Goal: Information Seeking & Learning: Find specific fact

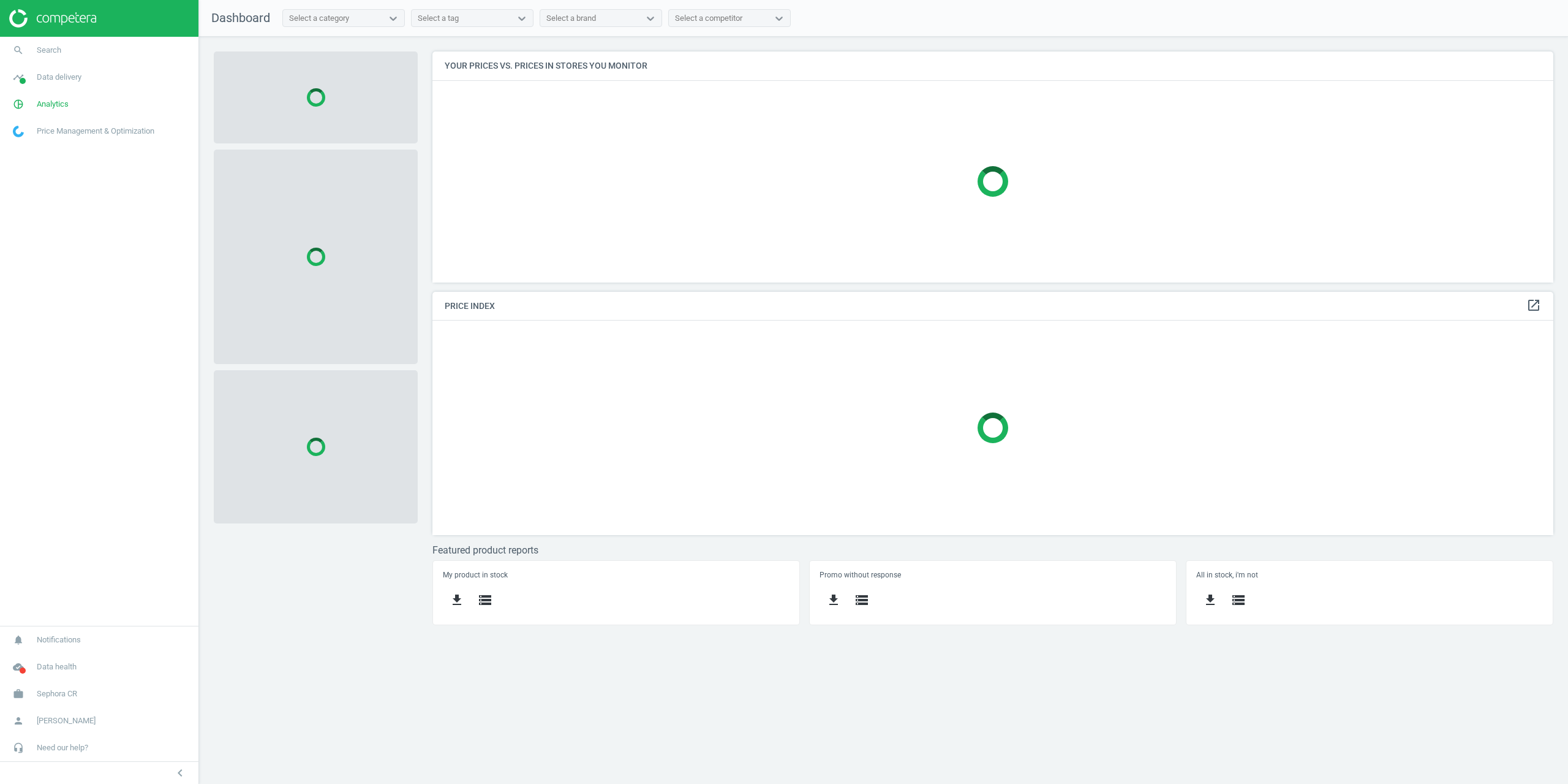
scroll to position [250, 1140]
click at [43, 105] on span "Analytics" at bounding box center [53, 104] width 32 height 11
click at [53, 80] on span "Data delivery" at bounding box center [59, 77] width 45 height 11
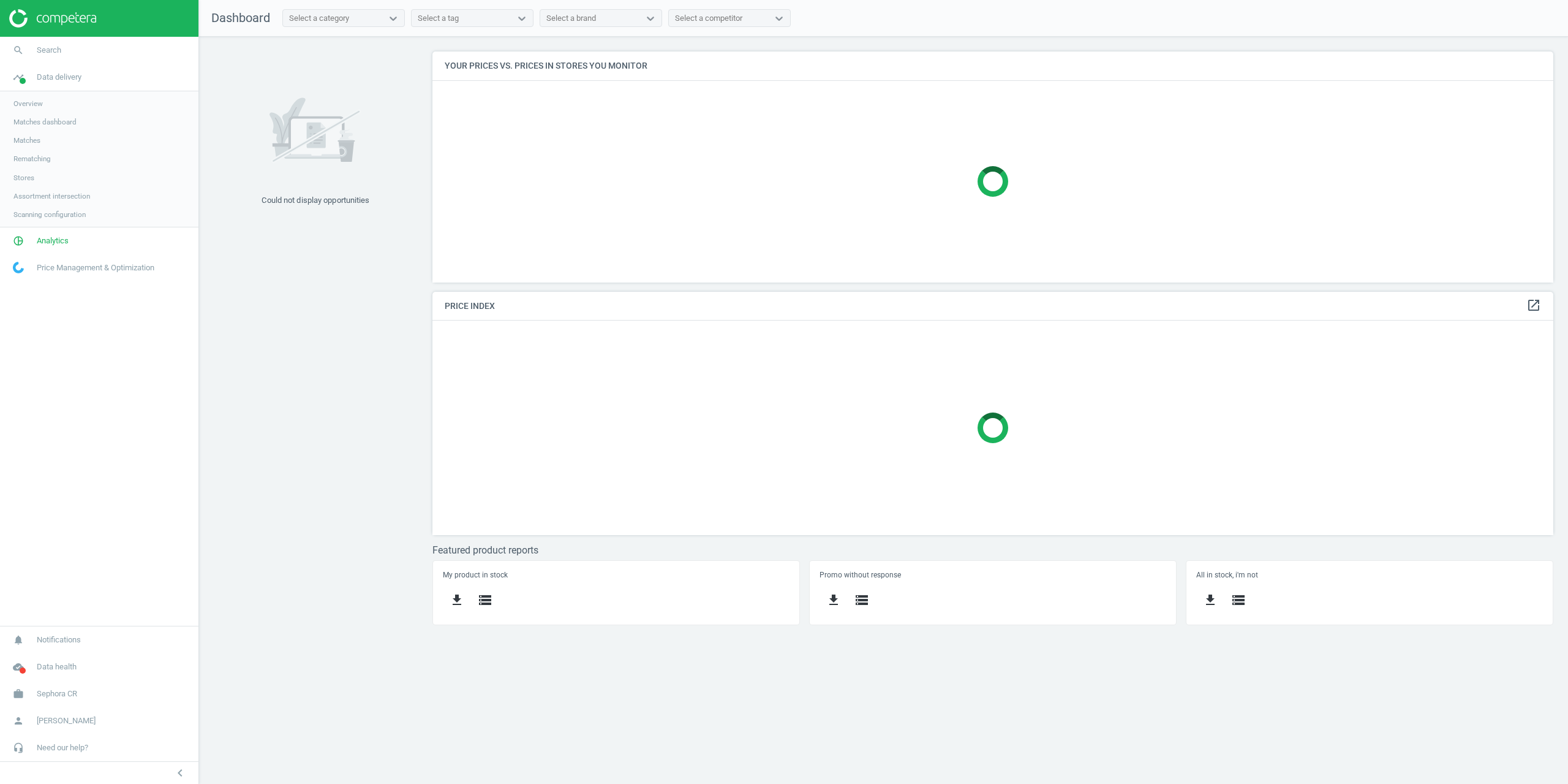
click at [27, 180] on span "Stores" at bounding box center [24, 178] width 21 height 10
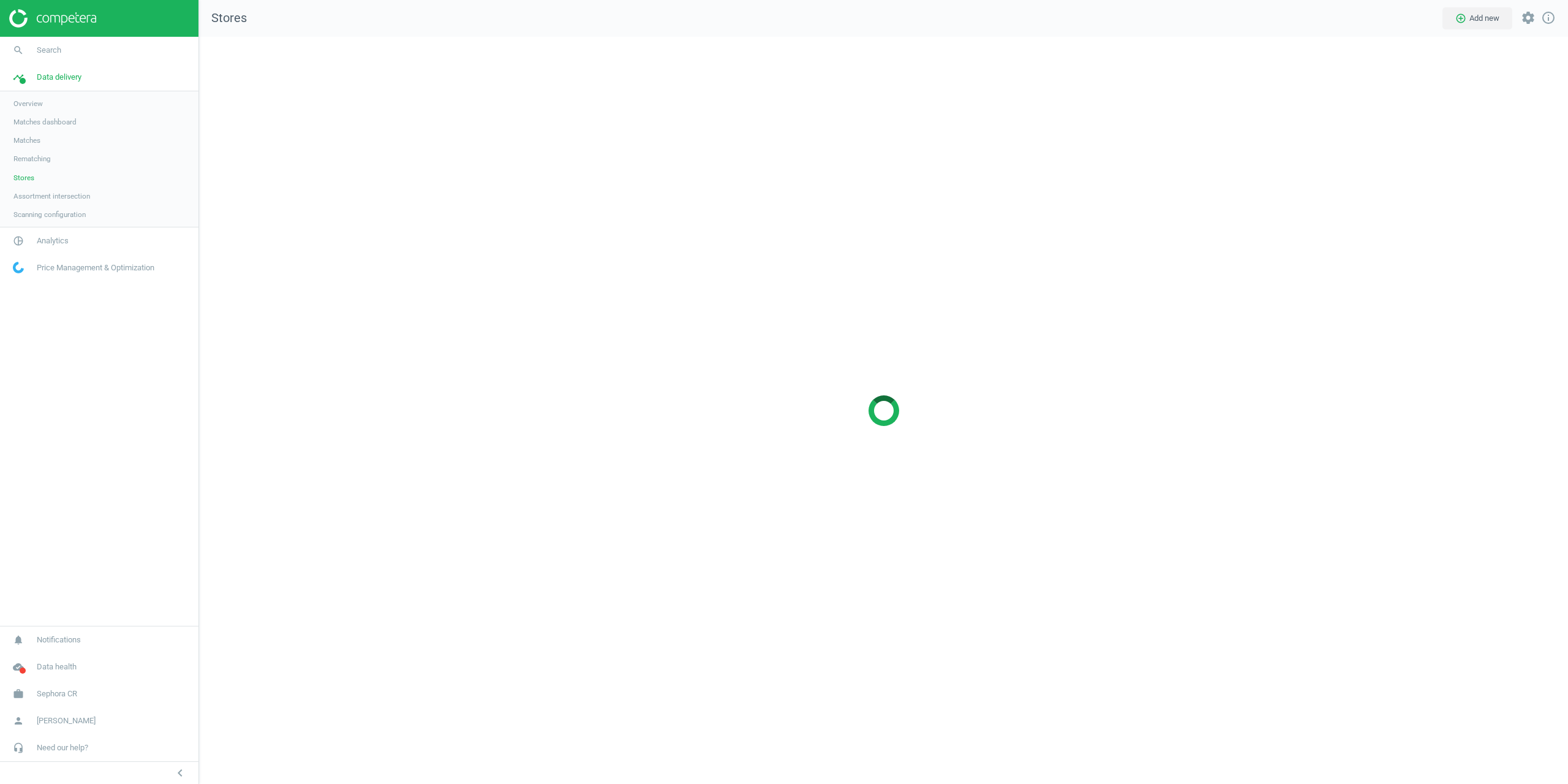
scroll to position [766, 1388]
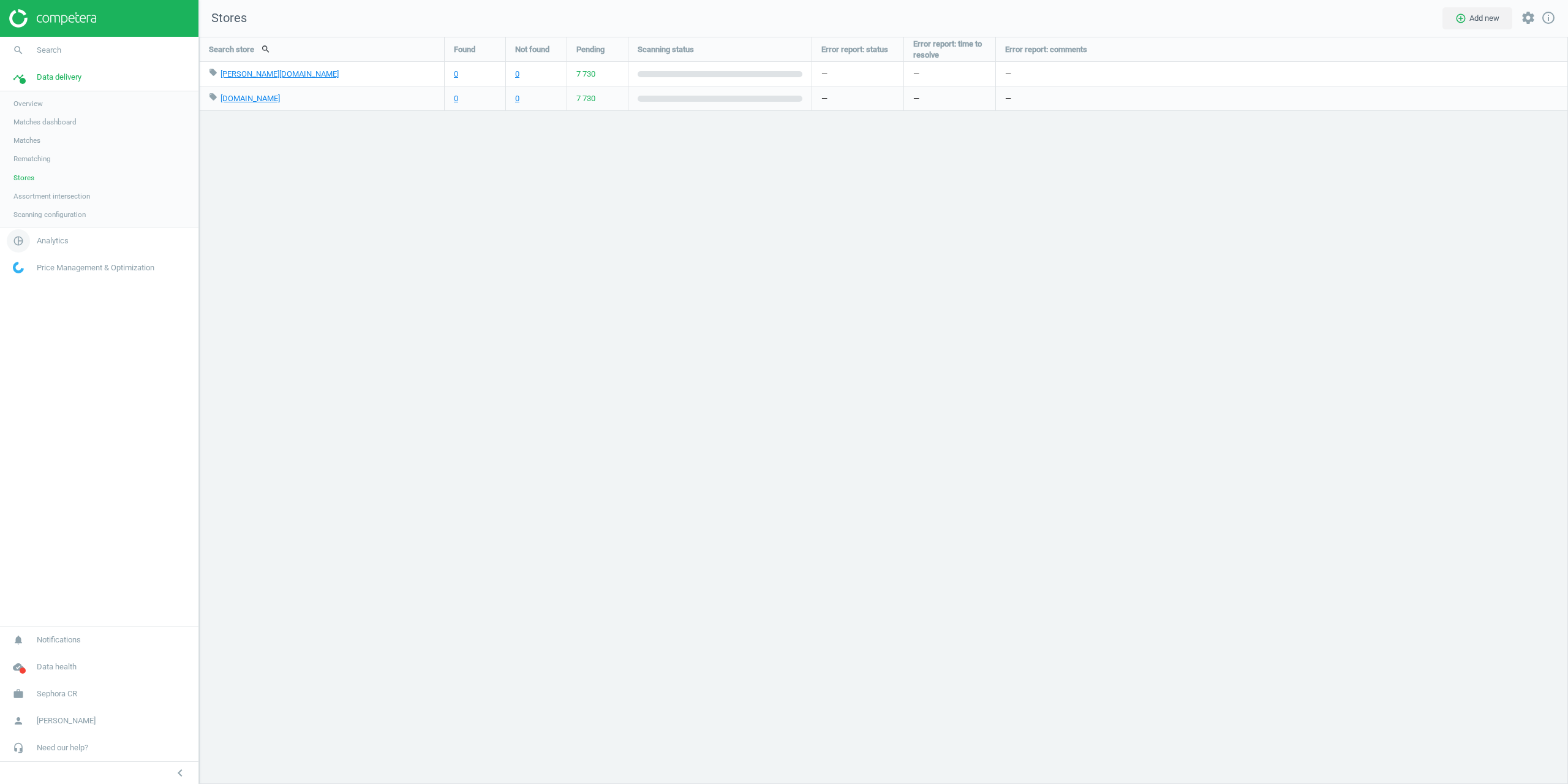
click at [39, 241] on span "Analytics" at bounding box center [53, 241] width 32 height 11
click at [35, 149] on span "Products" at bounding box center [28, 149] width 29 height 10
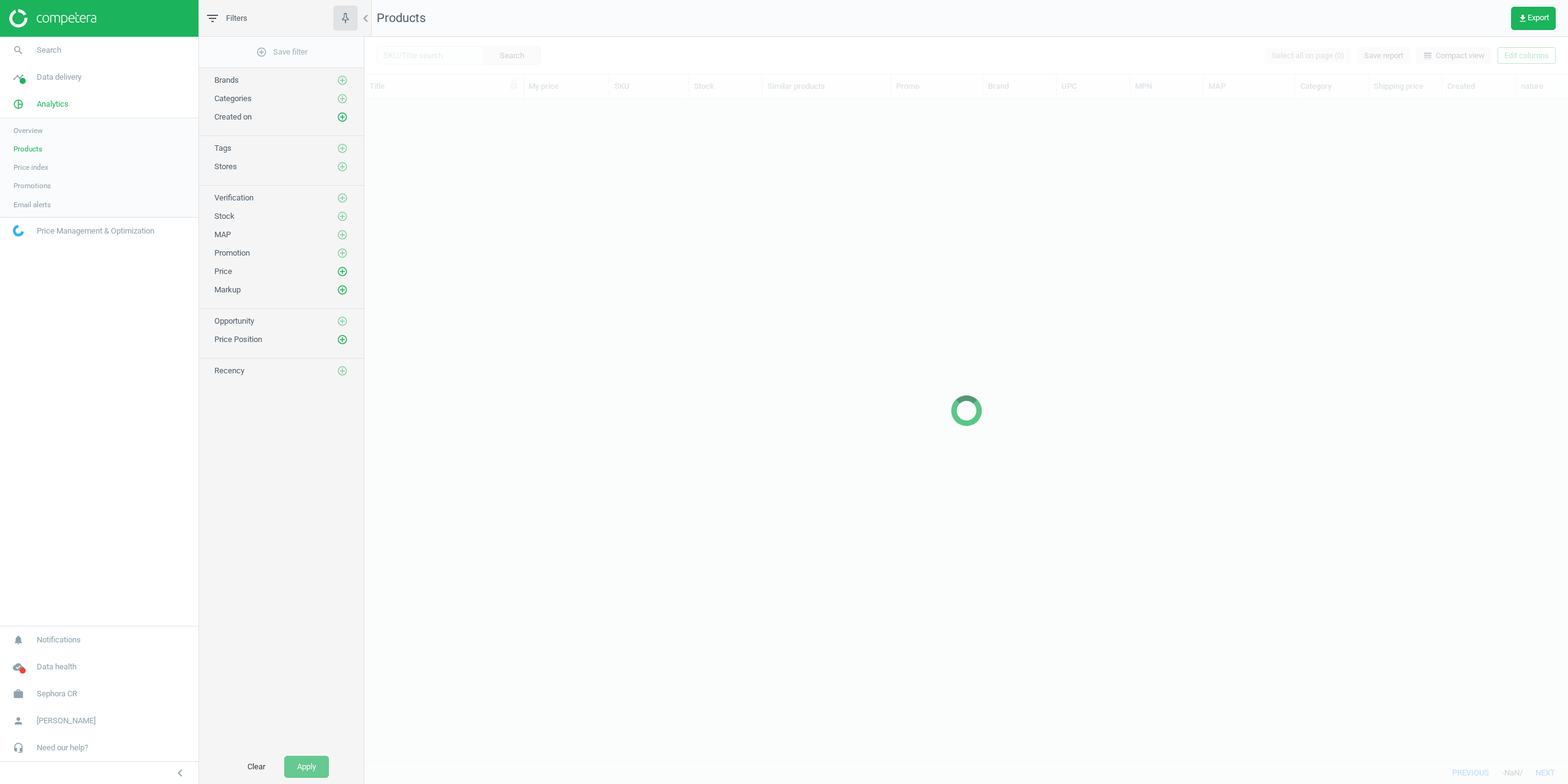
scroll to position [644, 1195]
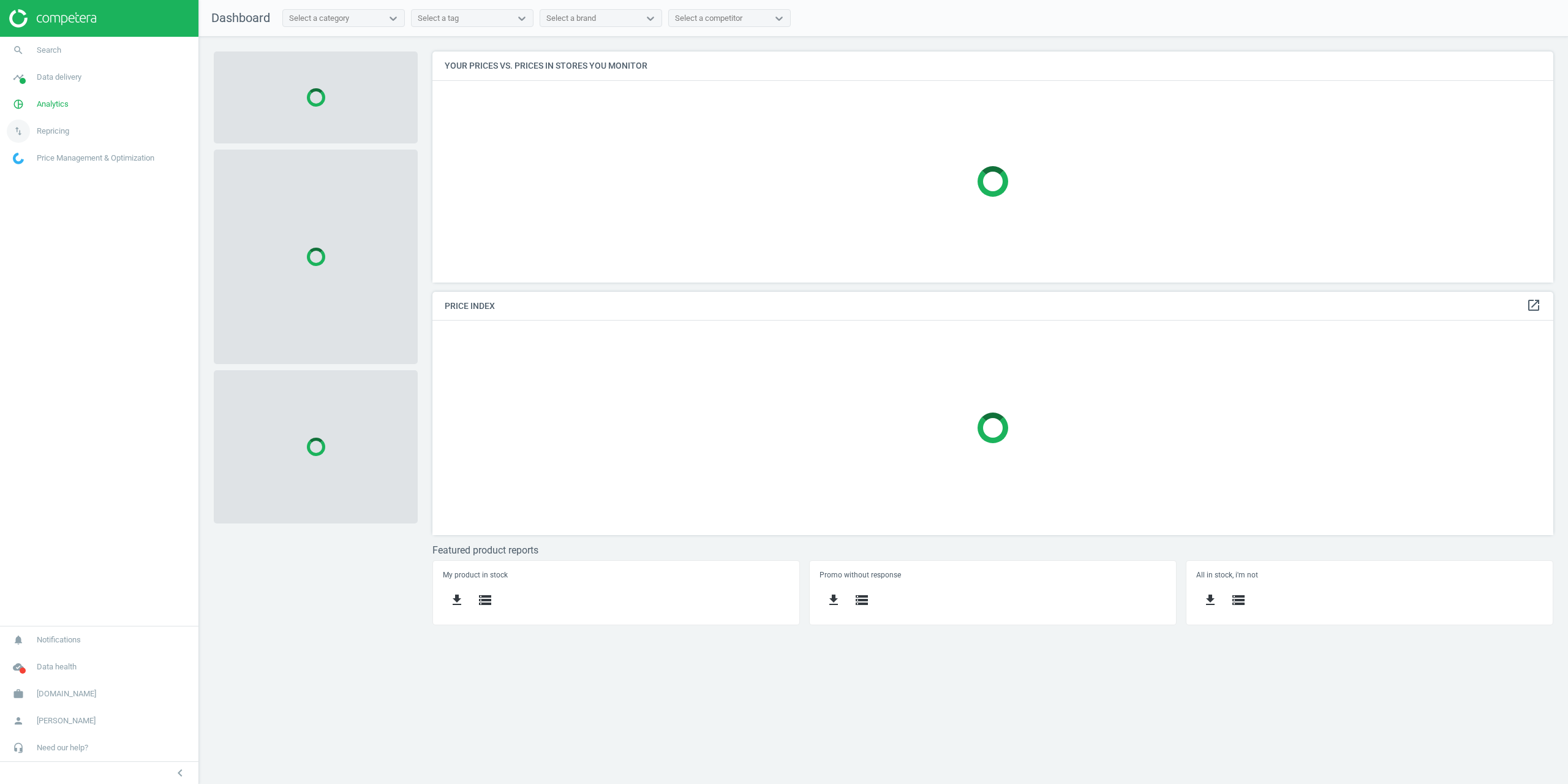
scroll to position [250, 1140]
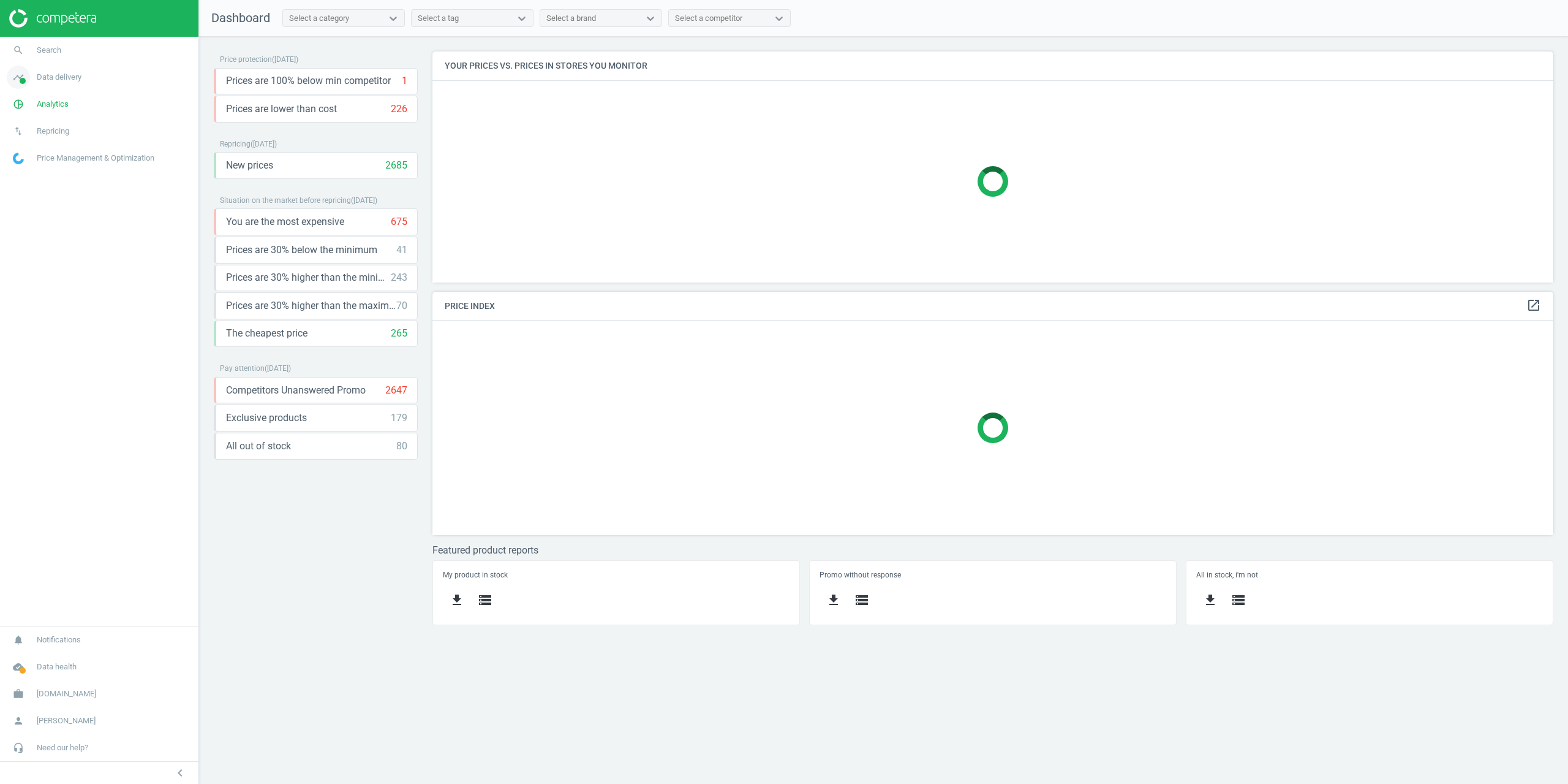
click at [48, 86] on link "timeline Data delivery" at bounding box center [99, 77] width 198 height 27
click at [41, 124] on span "Matches dashboard" at bounding box center [45, 122] width 63 height 10
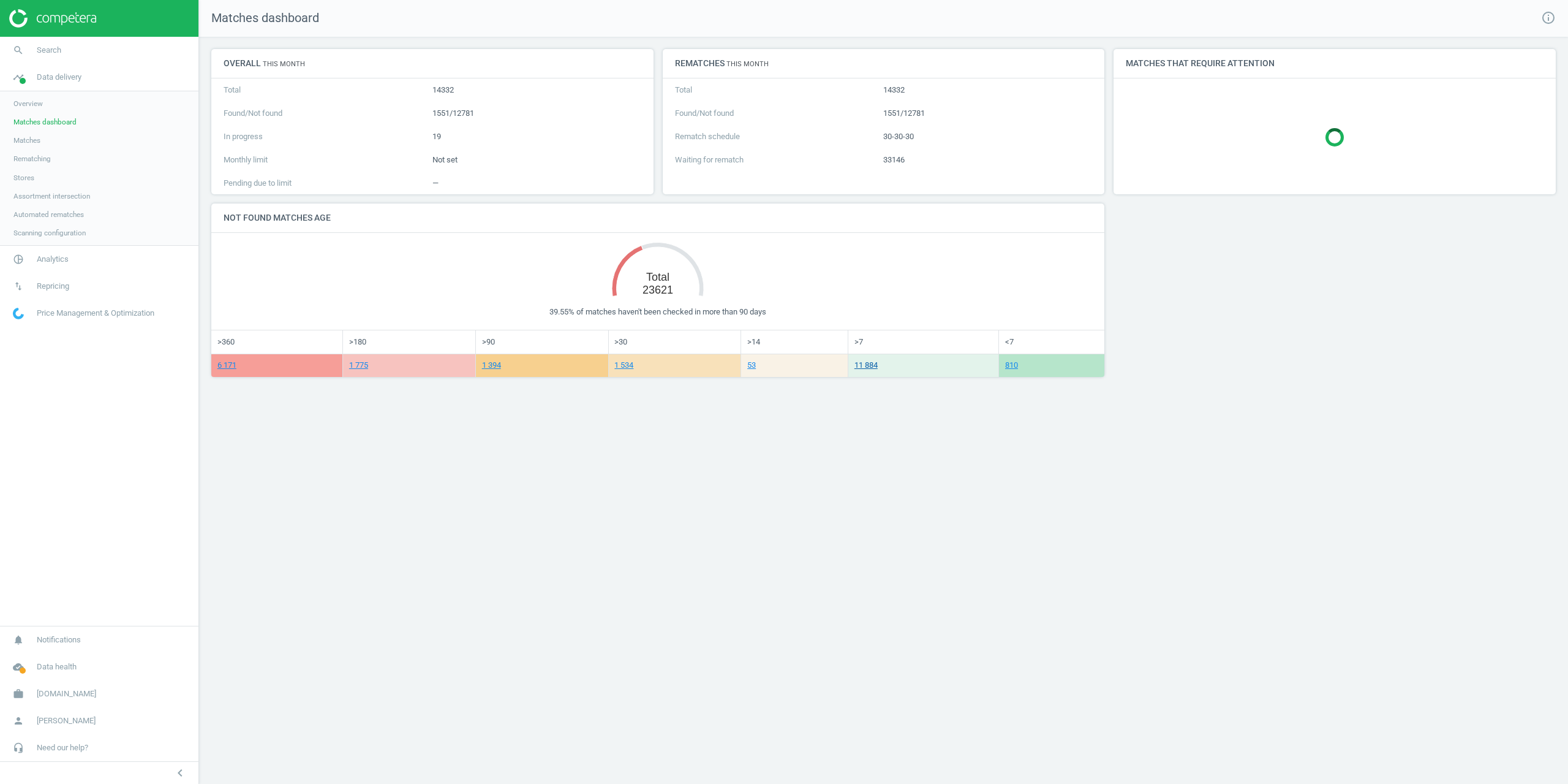
click at [876, 367] on link "11 884" at bounding box center [867, 364] width 23 height 9
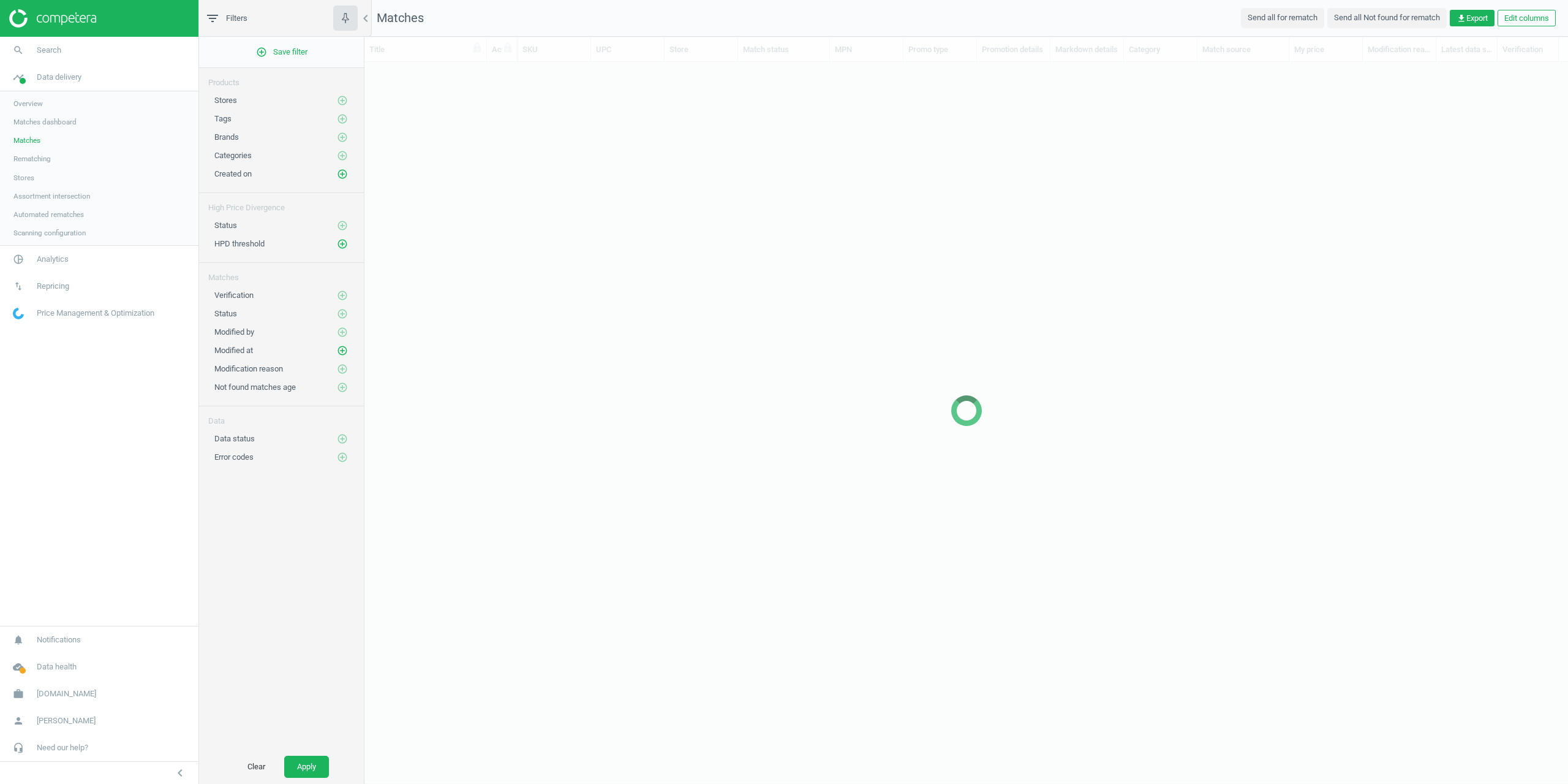
scroll to position [680, 1195]
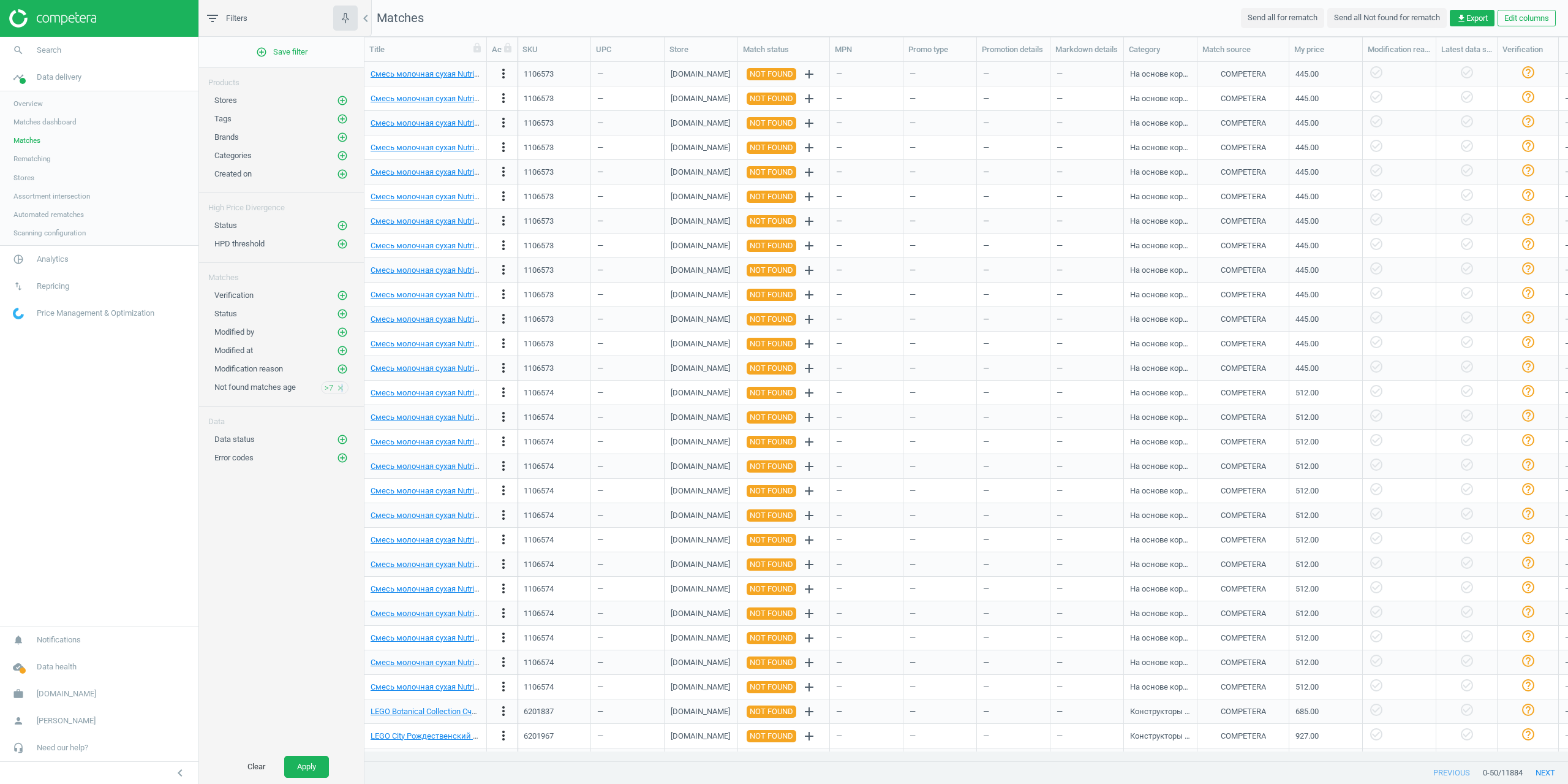
drag, startPoint x: 343, startPoint y: 388, endPoint x: 321, endPoint y: 374, distance: 26.1
click at [342, 388] on icon "close" at bounding box center [341, 388] width 8 height 8
click at [42, 124] on span "Matches dashboard" at bounding box center [45, 122] width 63 height 10
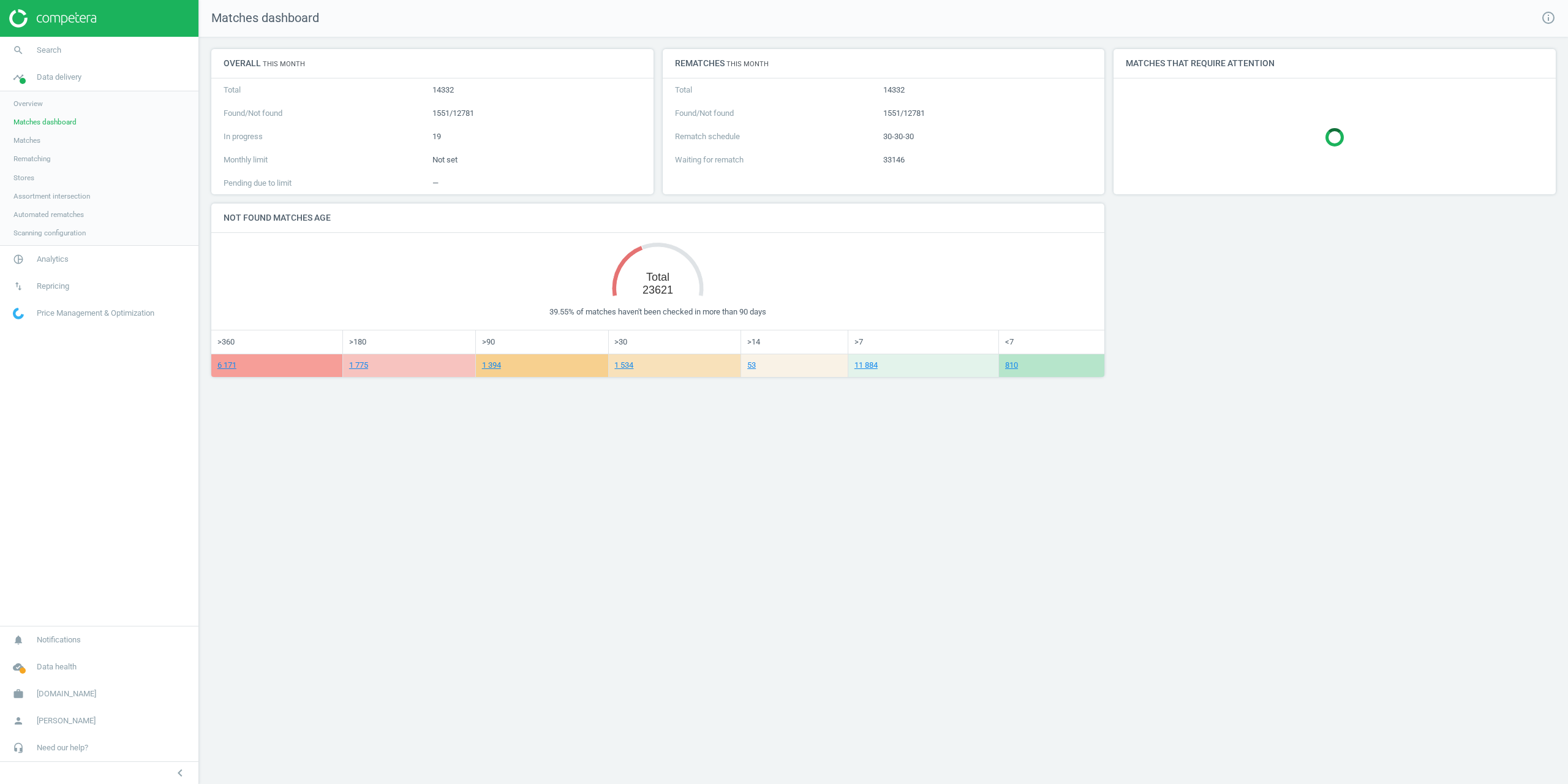
click at [29, 145] on span "Matches" at bounding box center [27, 140] width 27 height 10
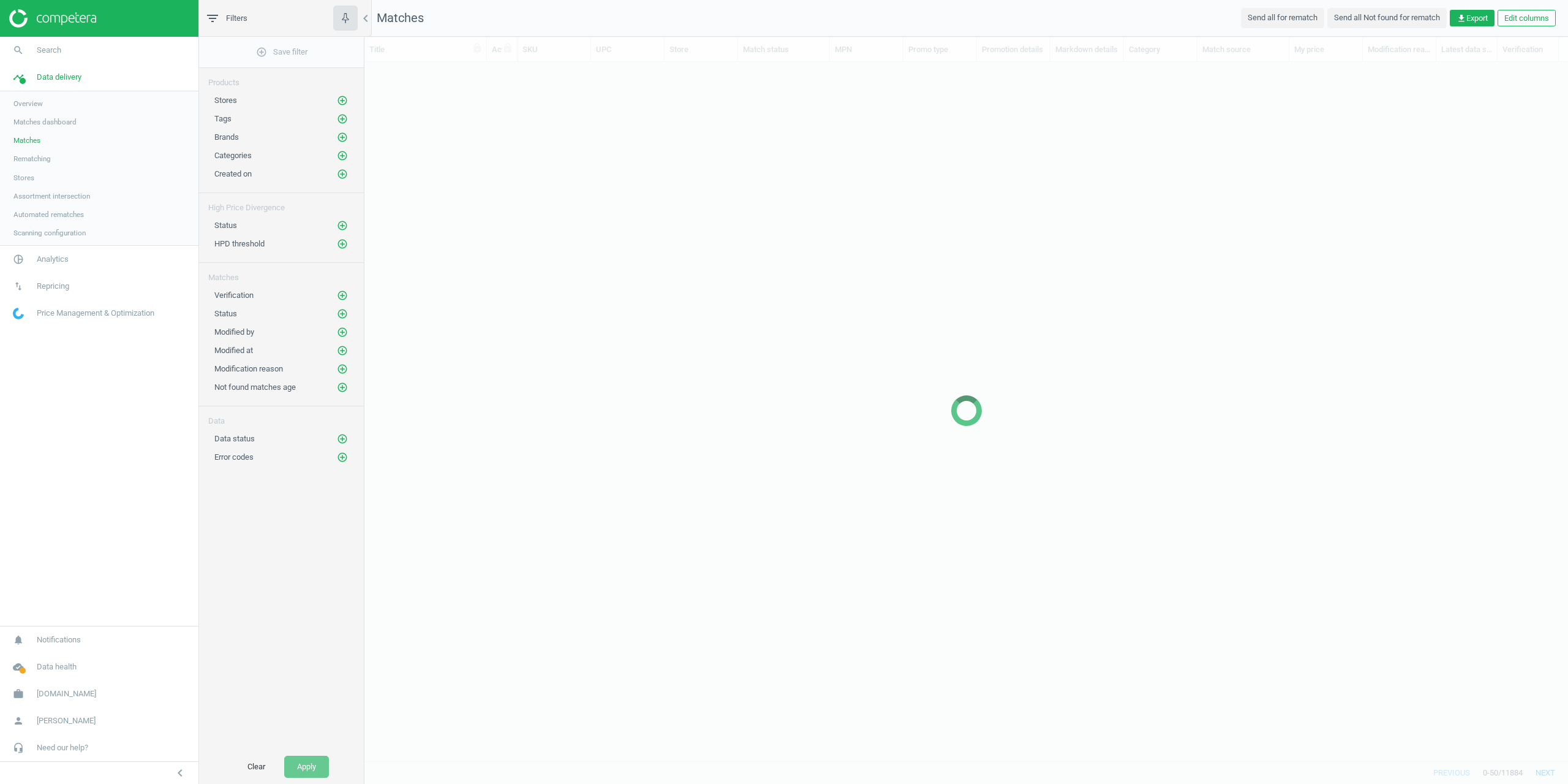
scroll to position [680, 1195]
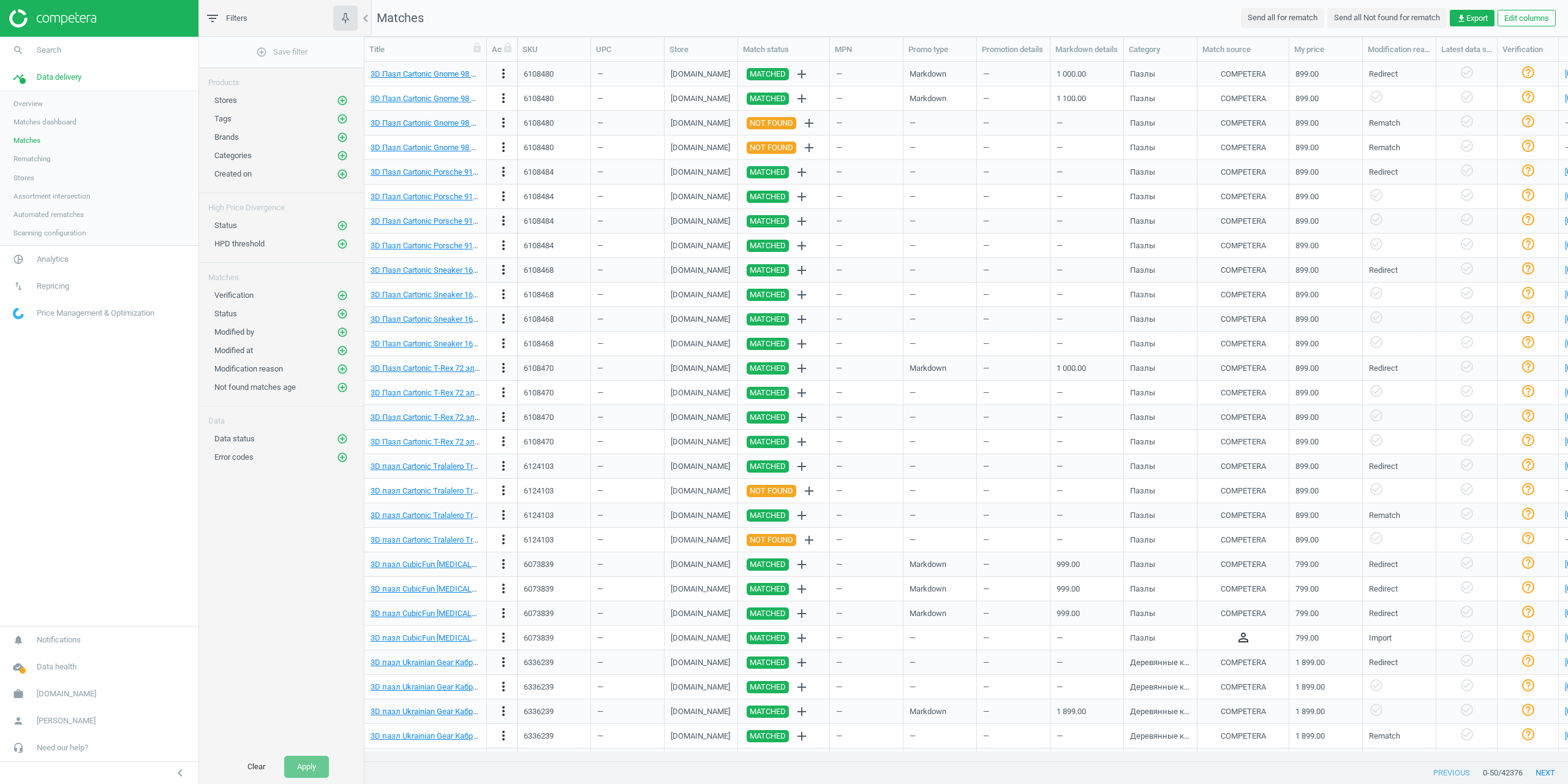
click at [30, 105] on span "Overview" at bounding box center [28, 104] width 30 height 10
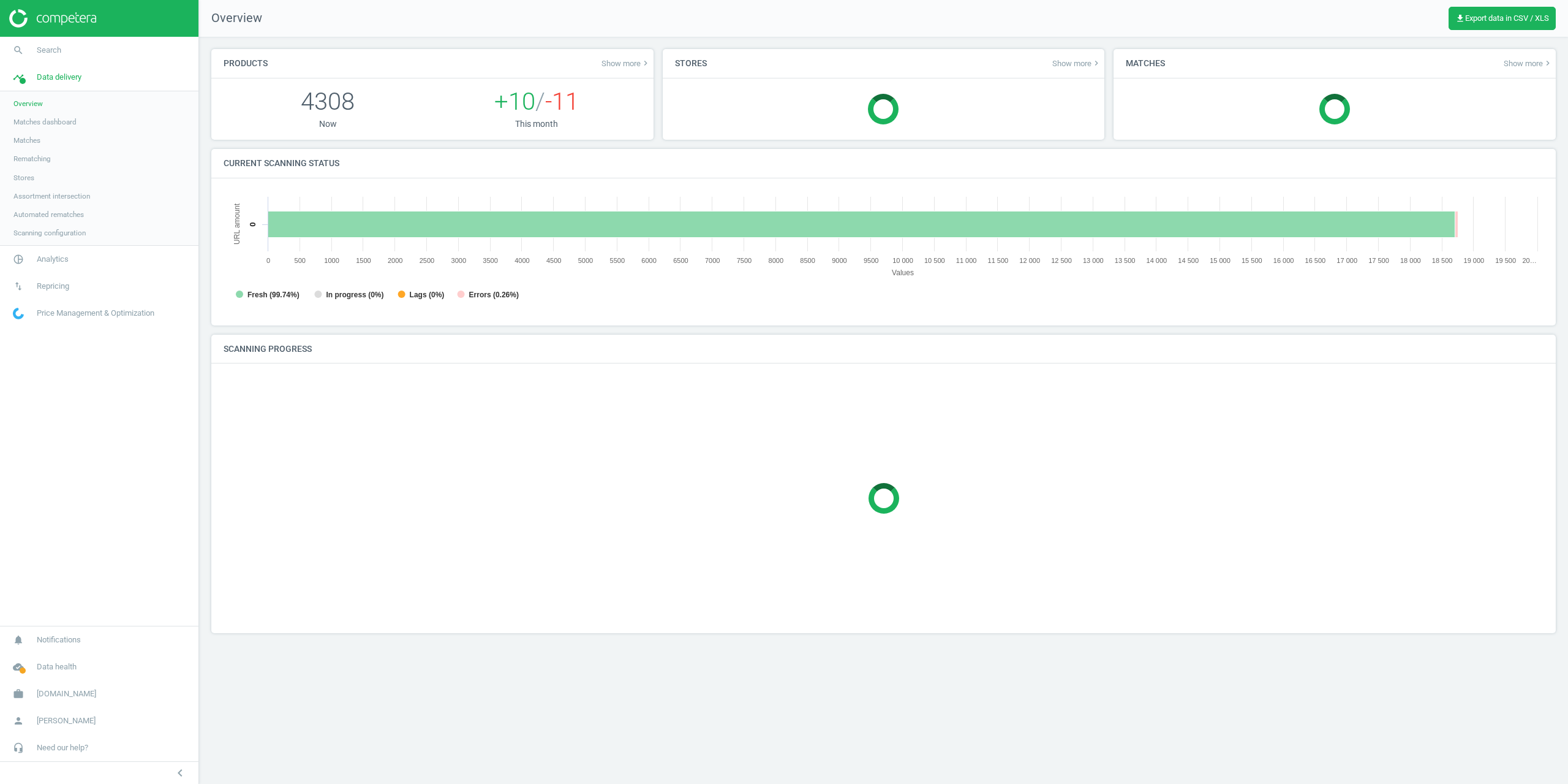
scroll to position [264, 1339]
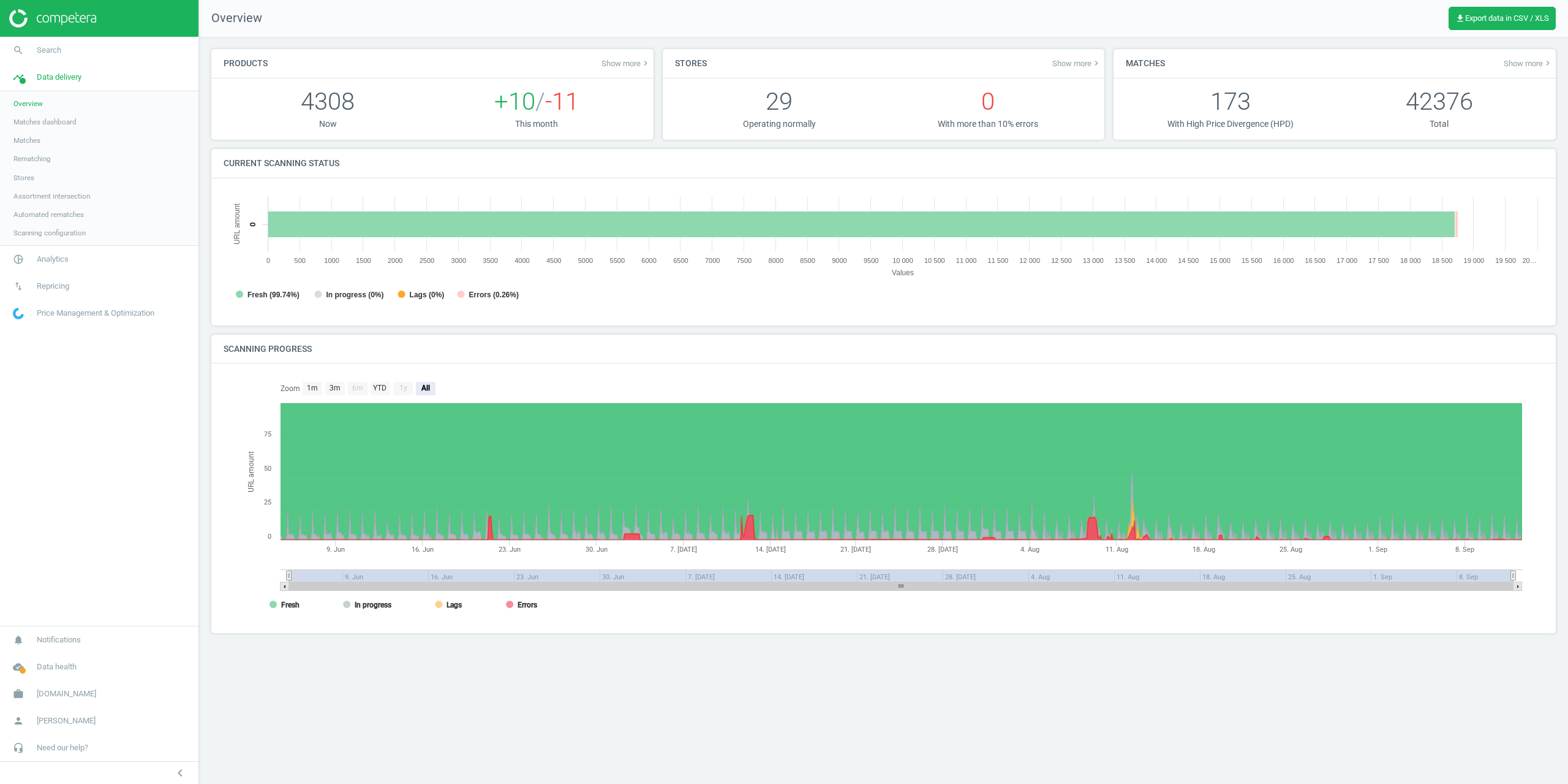
click at [33, 139] on span "Matches" at bounding box center [27, 140] width 27 height 10
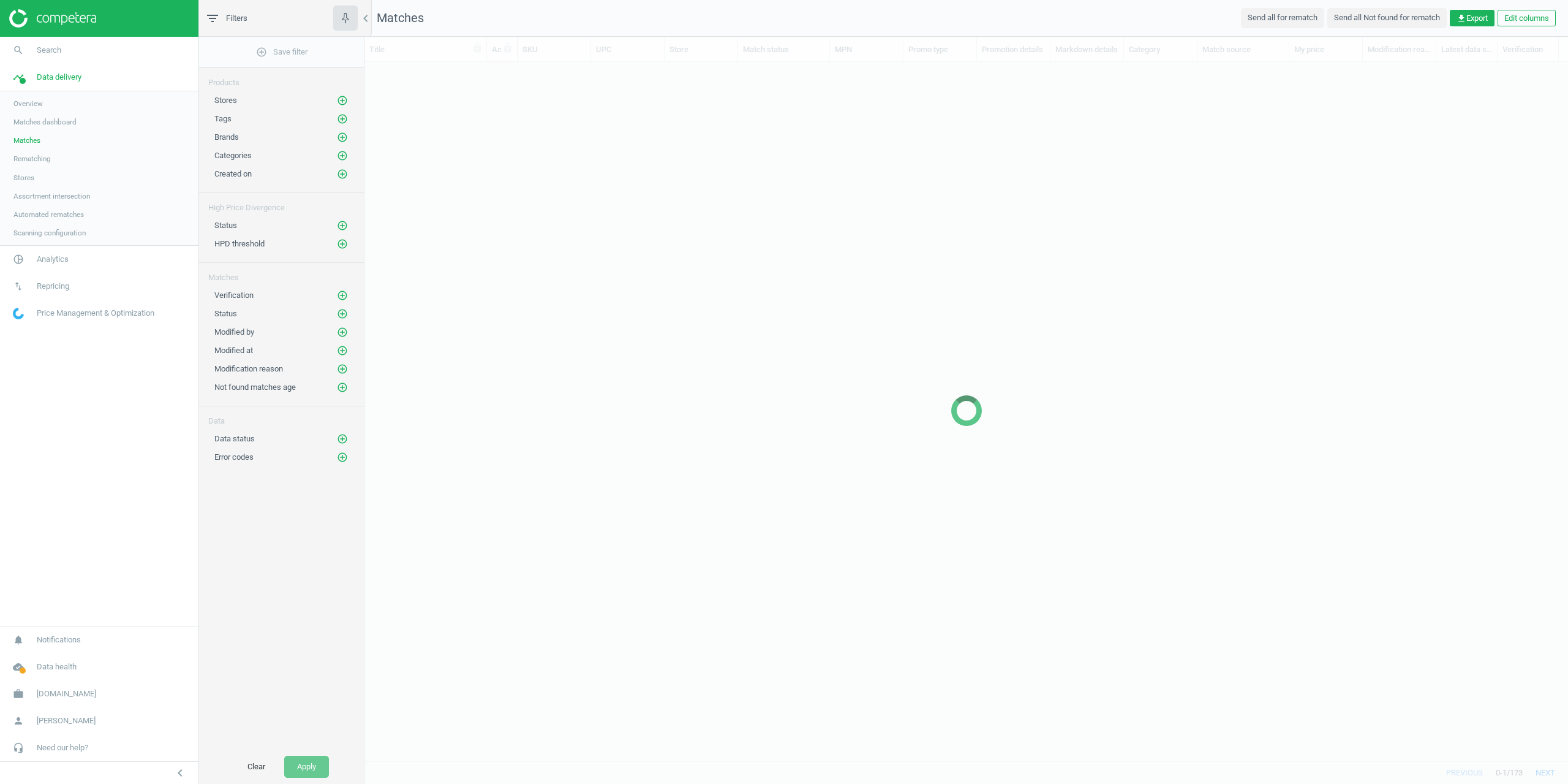
scroll to position [680, 1195]
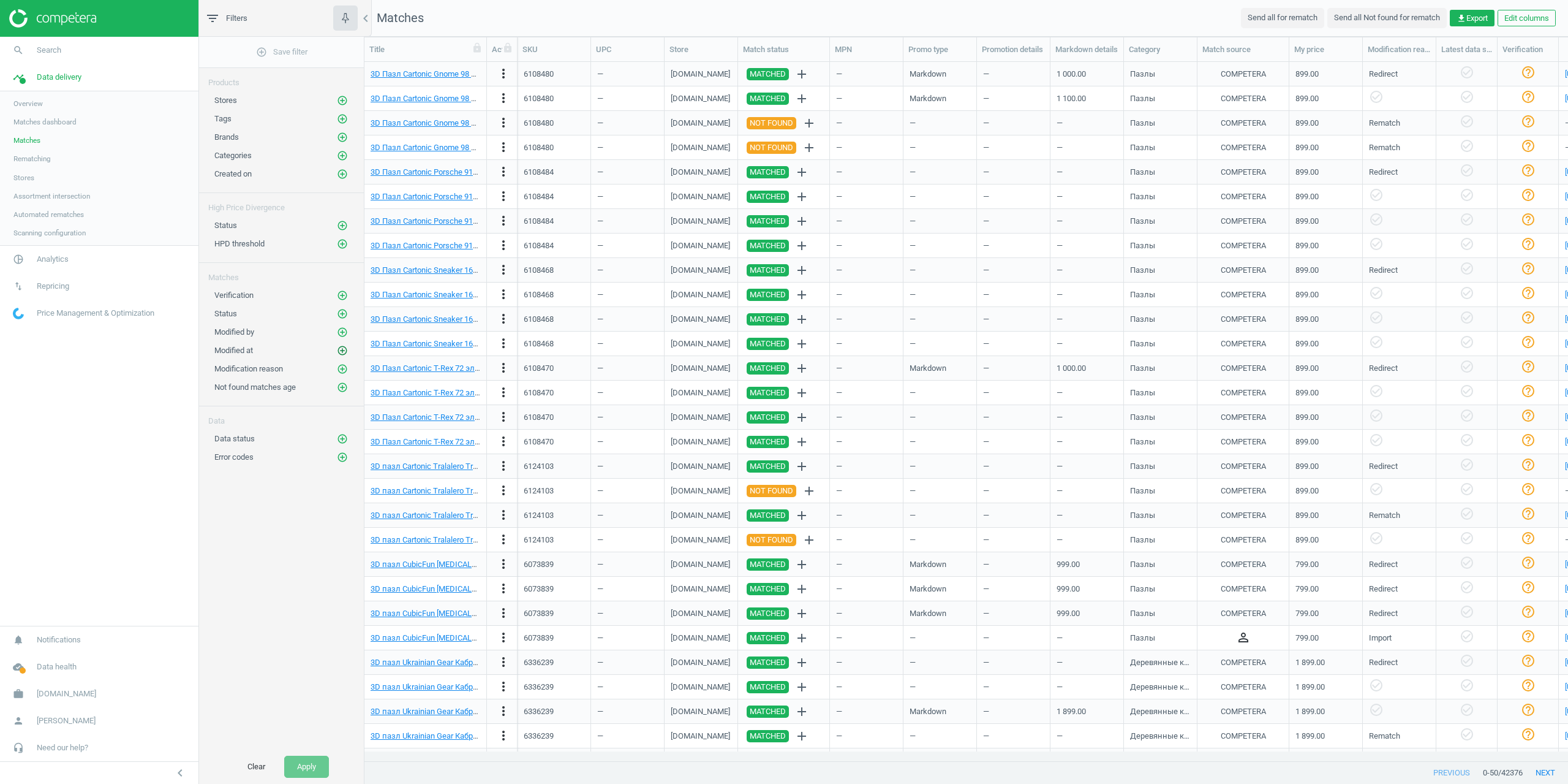
click at [339, 355] on icon "add_circle_outline" at bounding box center [343, 351] width 11 height 11
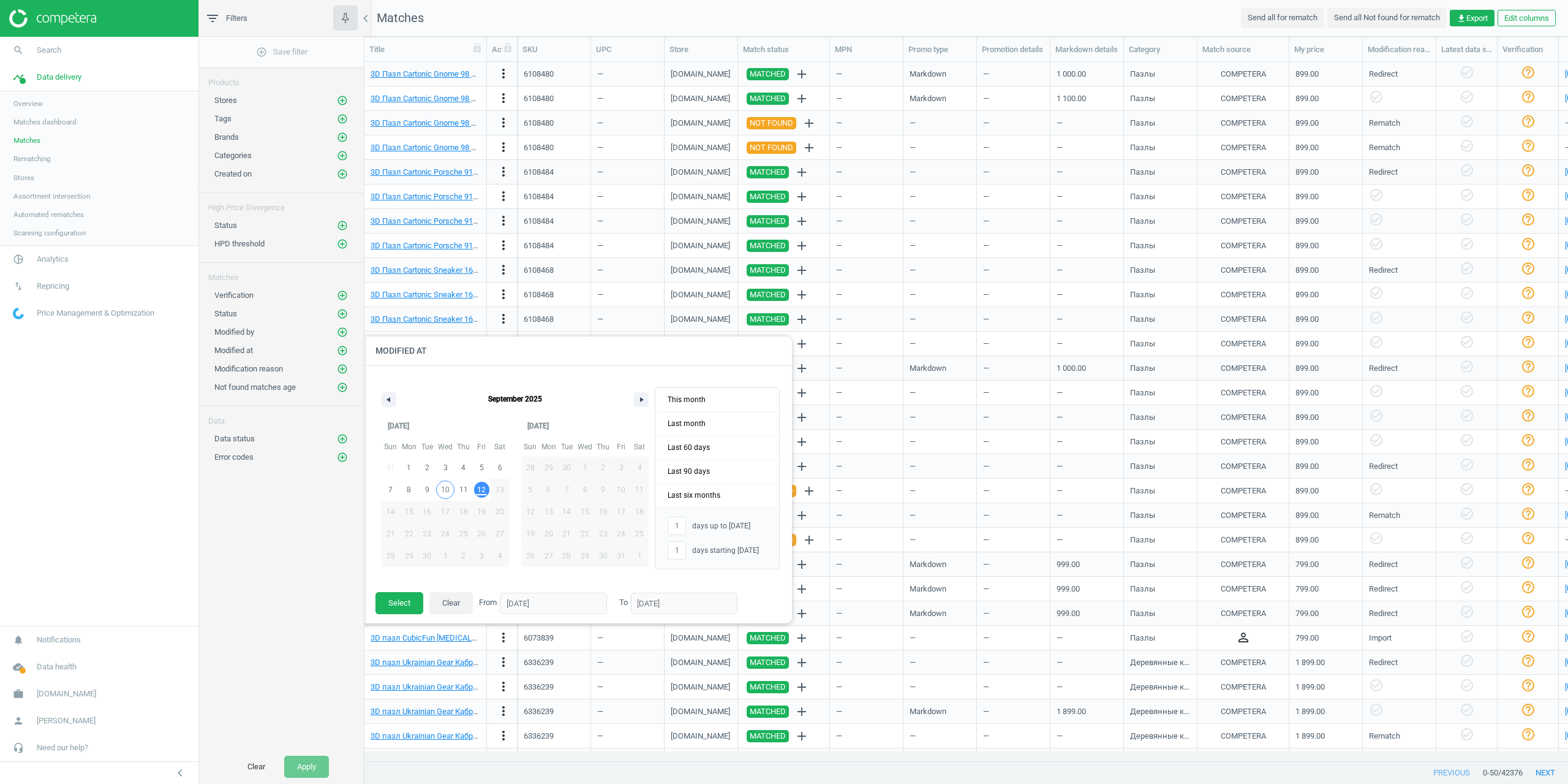
click at [444, 489] on span "10" at bounding box center [445, 489] width 8 height 22
type input "-"
type input "10/09/2025"
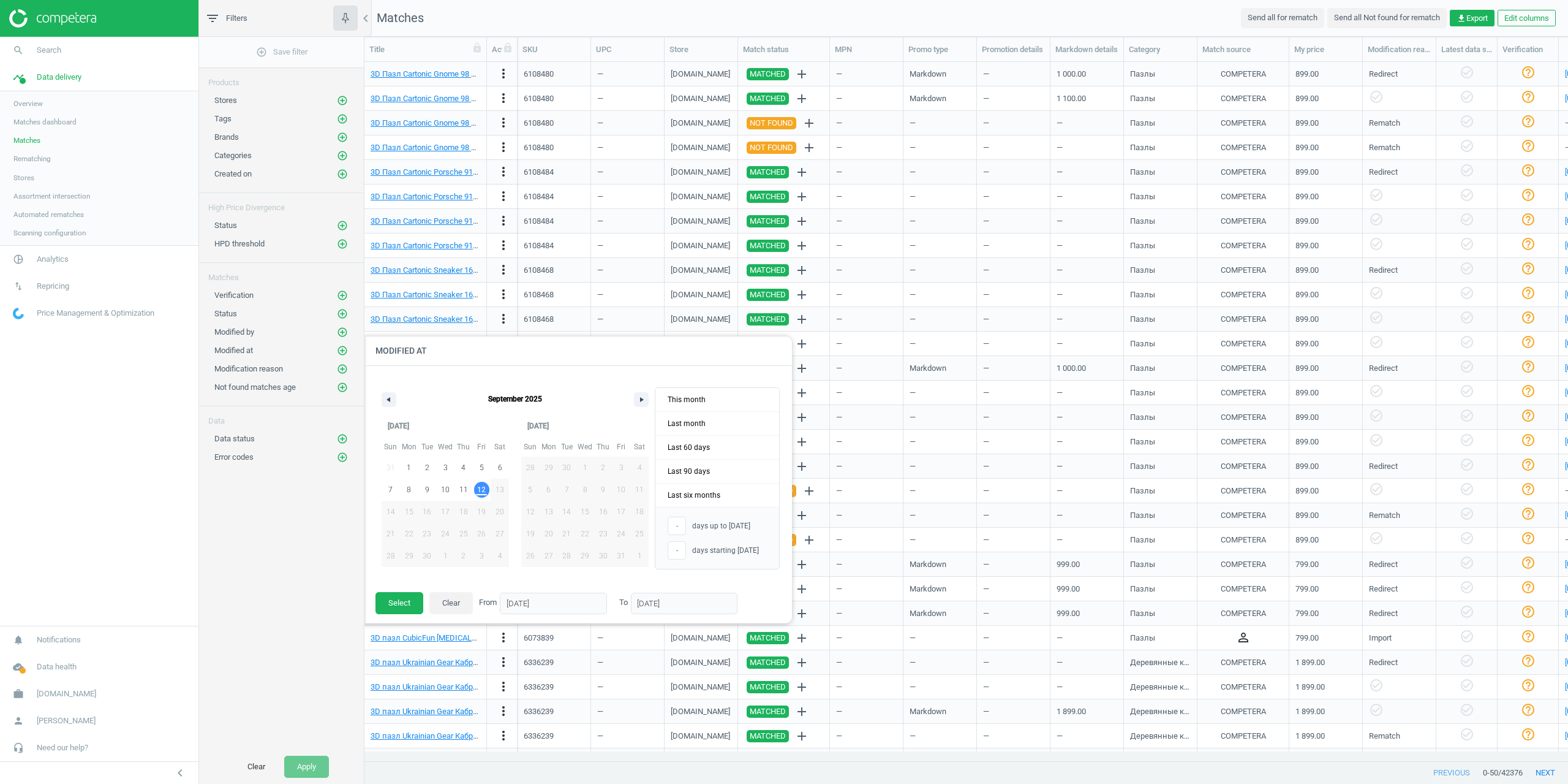
click at [482, 492] on span "12" at bounding box center [482, 489] width 8 height 22
type input "3"
type input "12/09/2025"
click at [398, 594] on button "Select" at bounding box center [399, 603] width 48 height 22
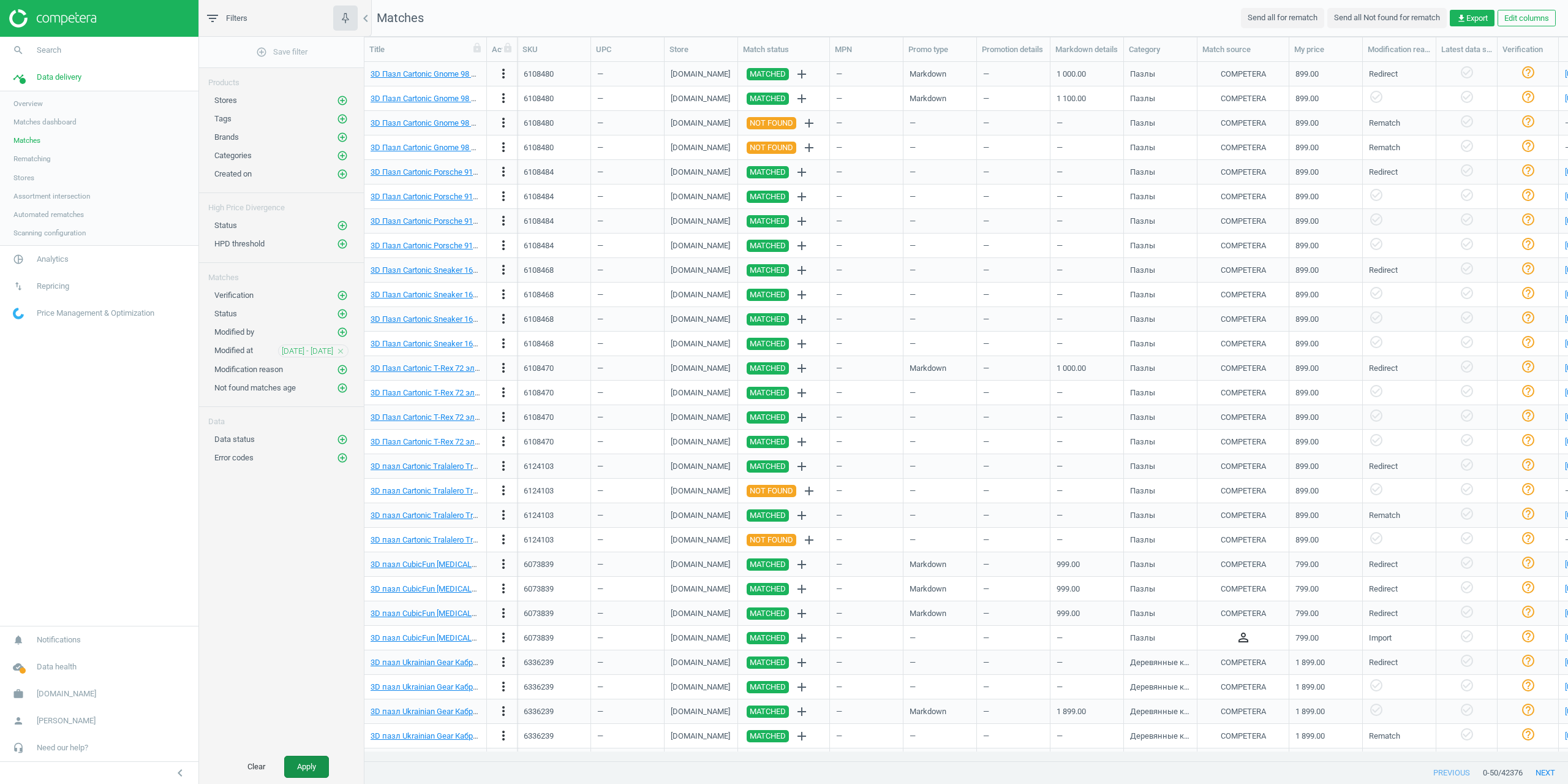
click at [314, 769] on button "Apply" at bounding box center [306, 767] width 45 height 22
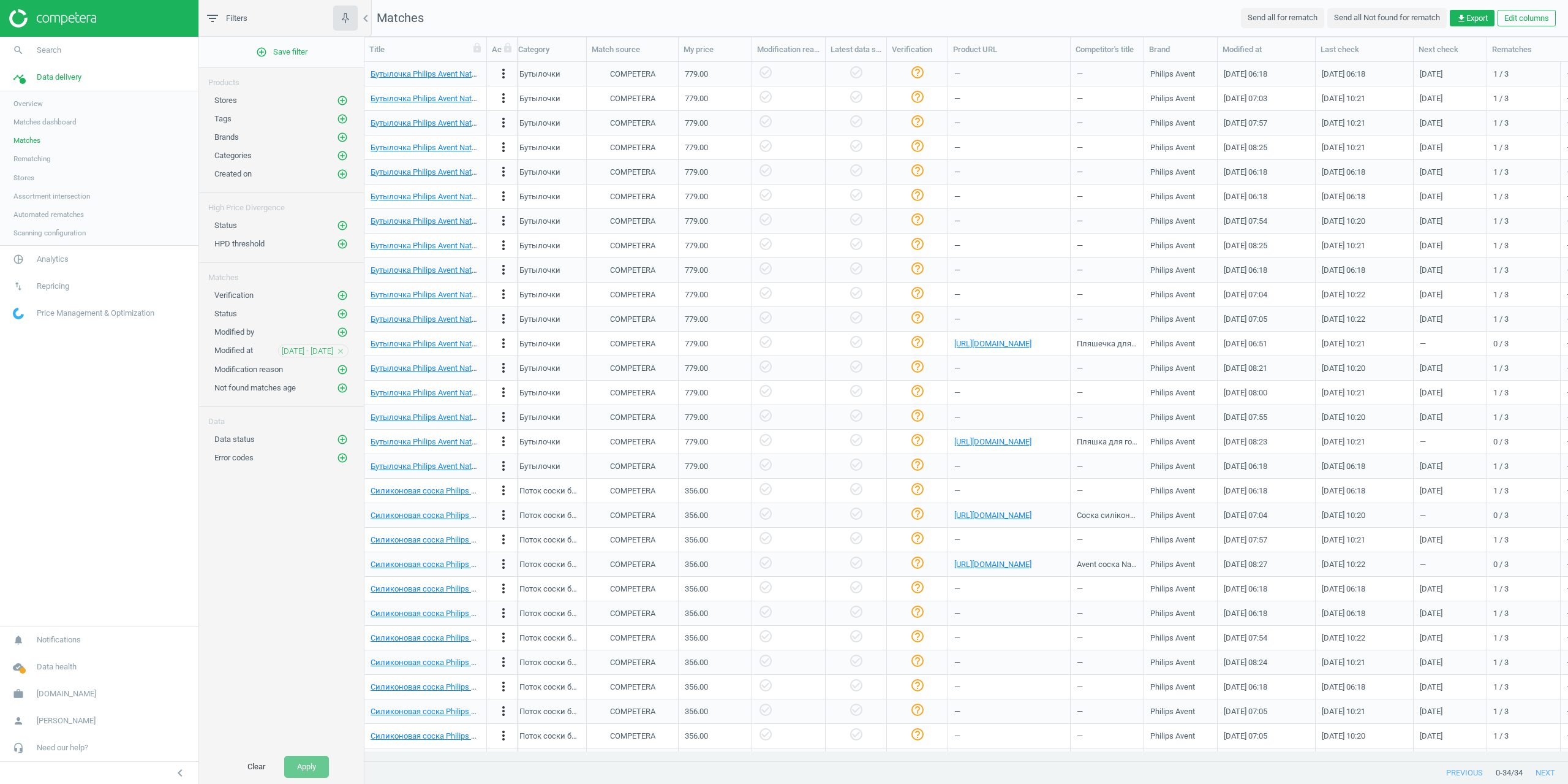
scroll to position [0, 674]
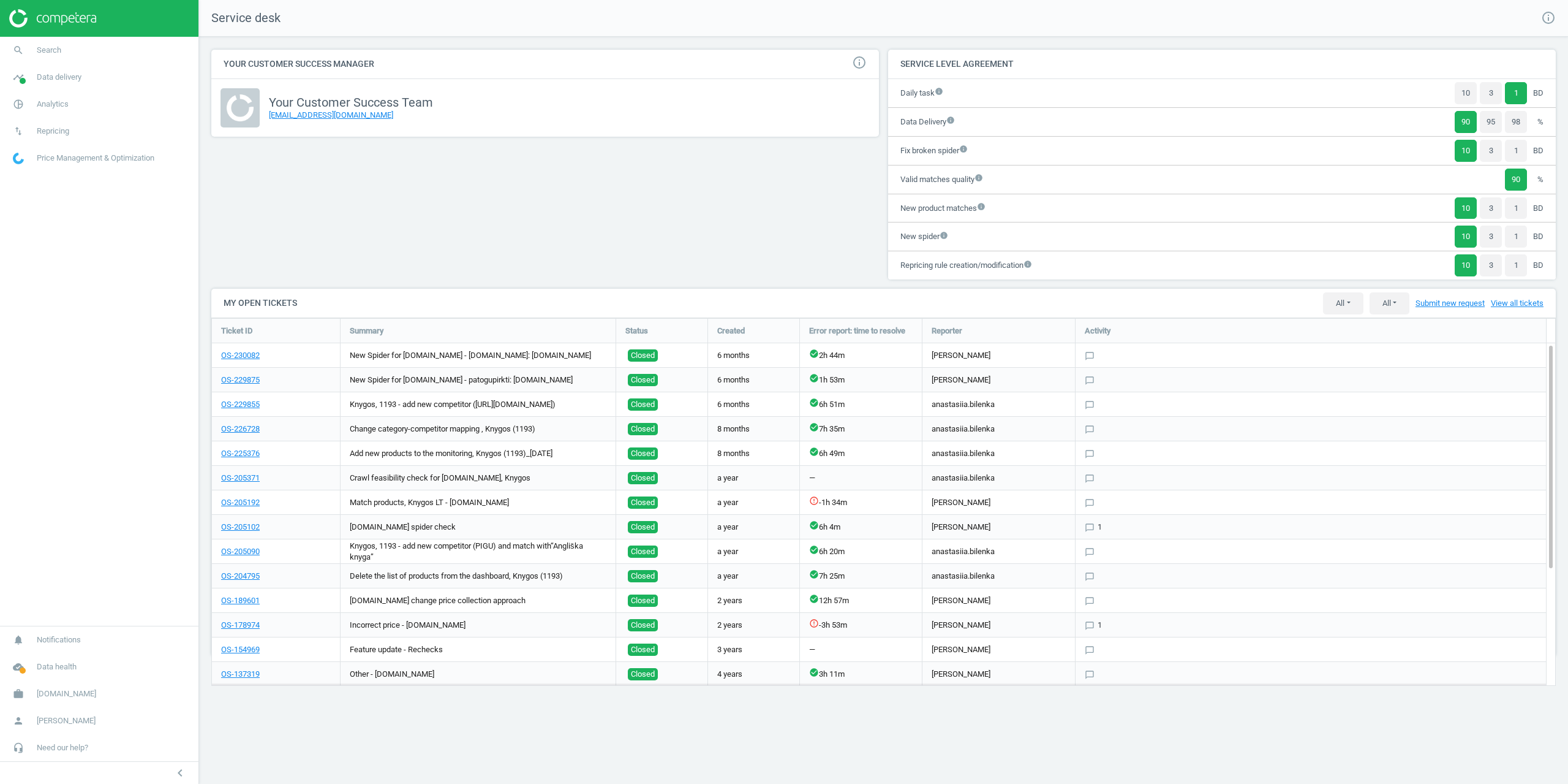
scroll to position [386, 1363]
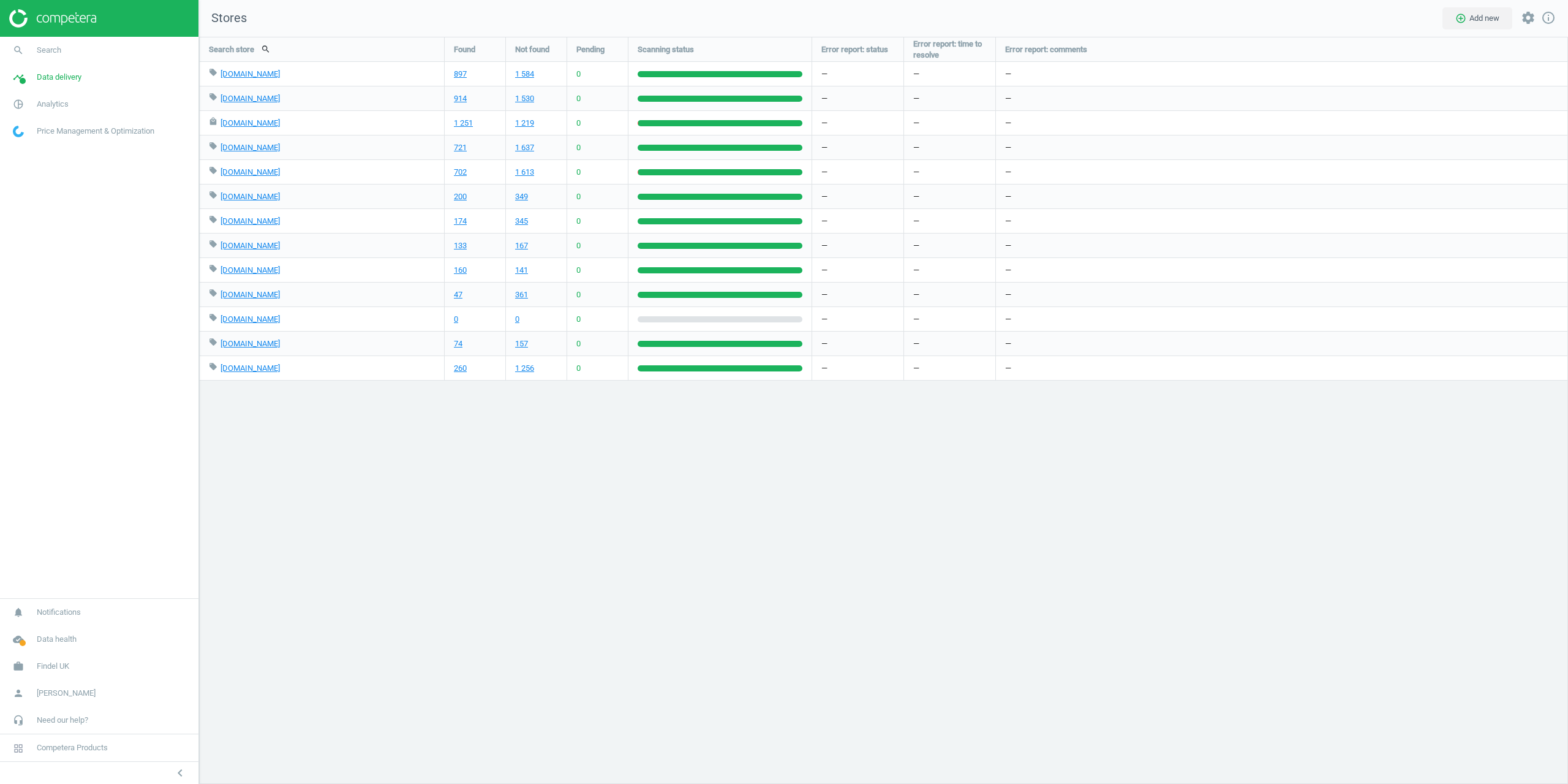
scroll to position [766, 1388]
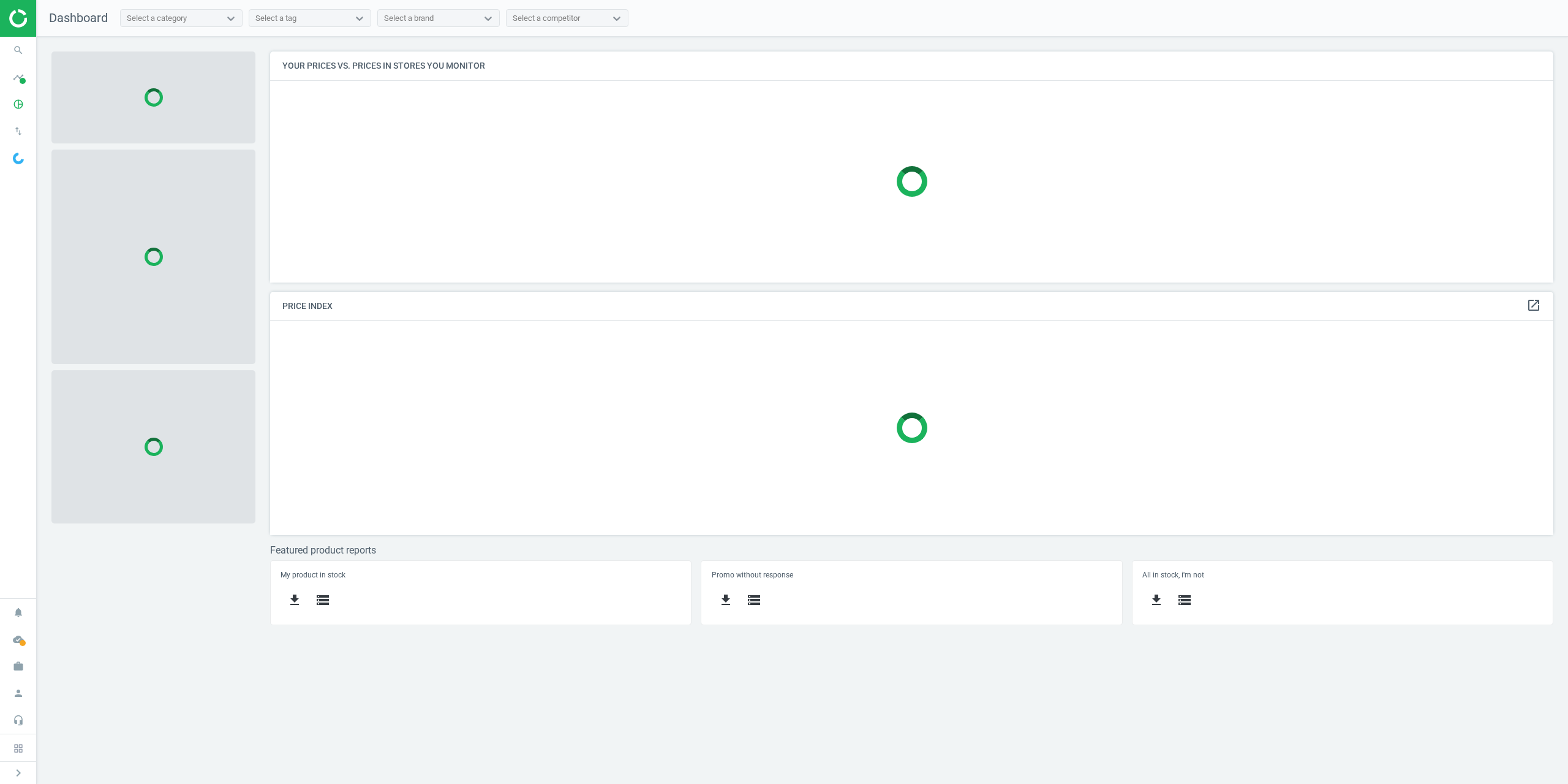
scroll to position [250, 1303]
click at [11, 46] on icon "search" at bounding box center [19, 50] width 23 height 24
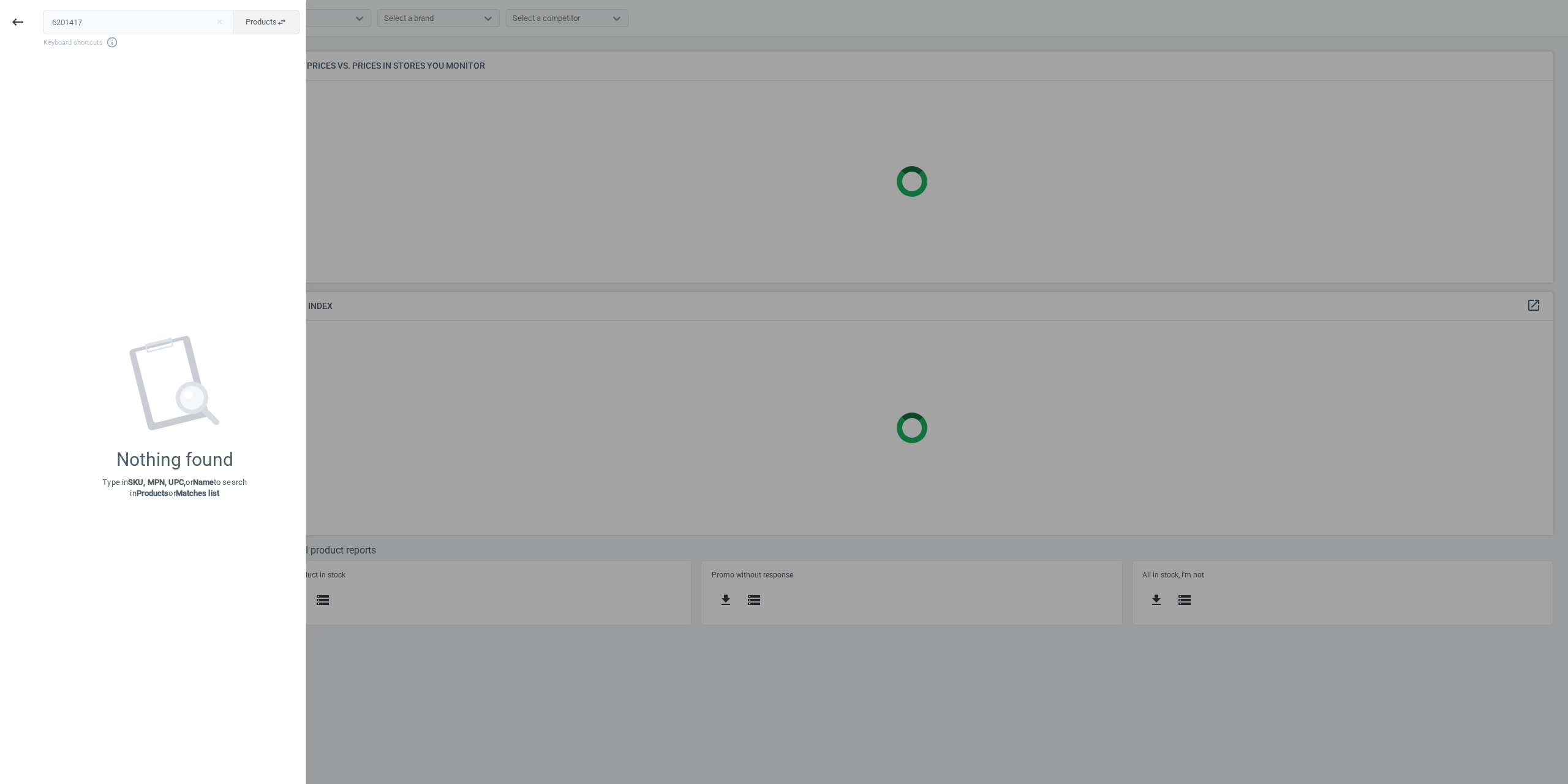
type input "6201417"
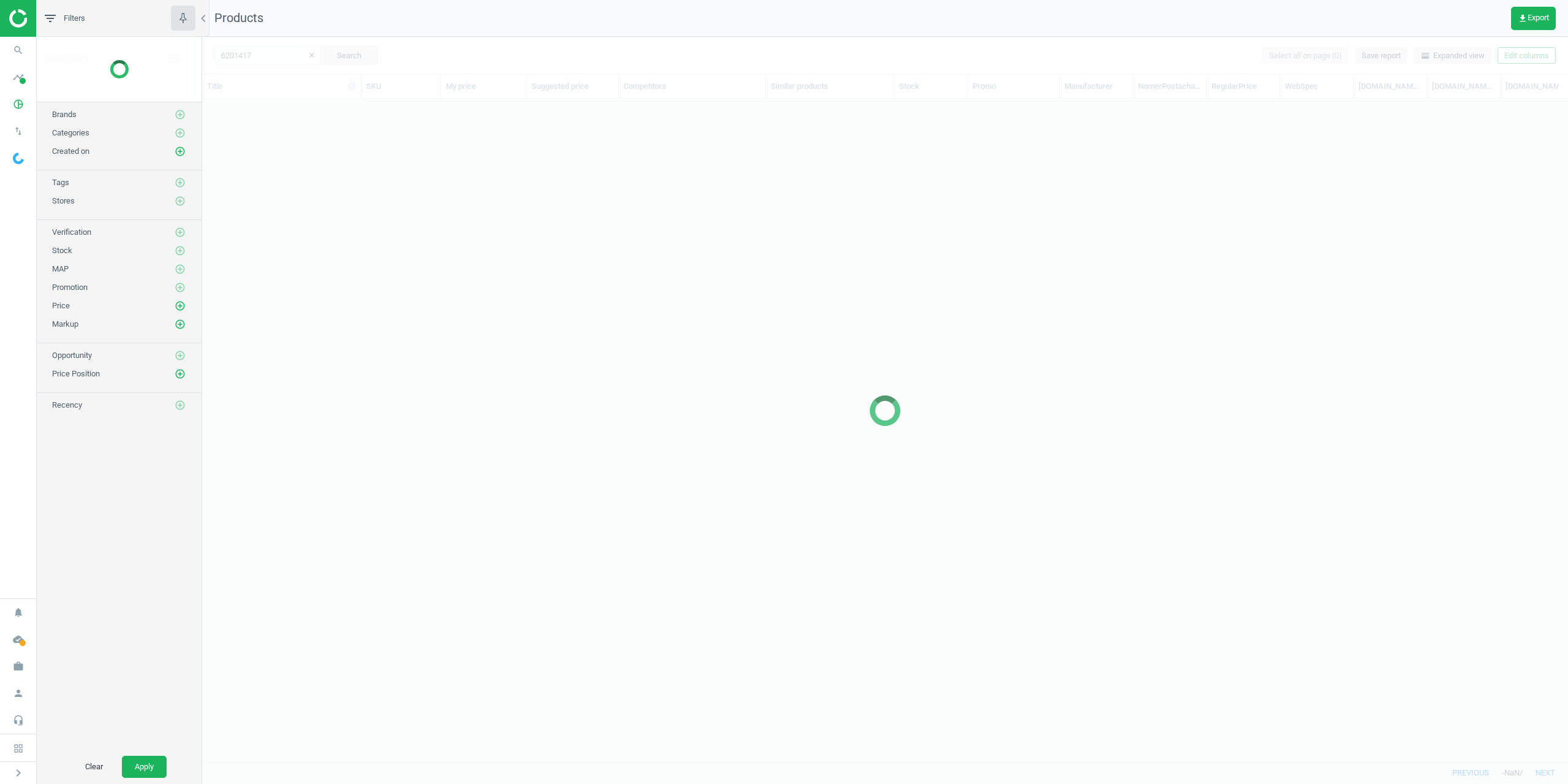
scroll to position [644, 1357]
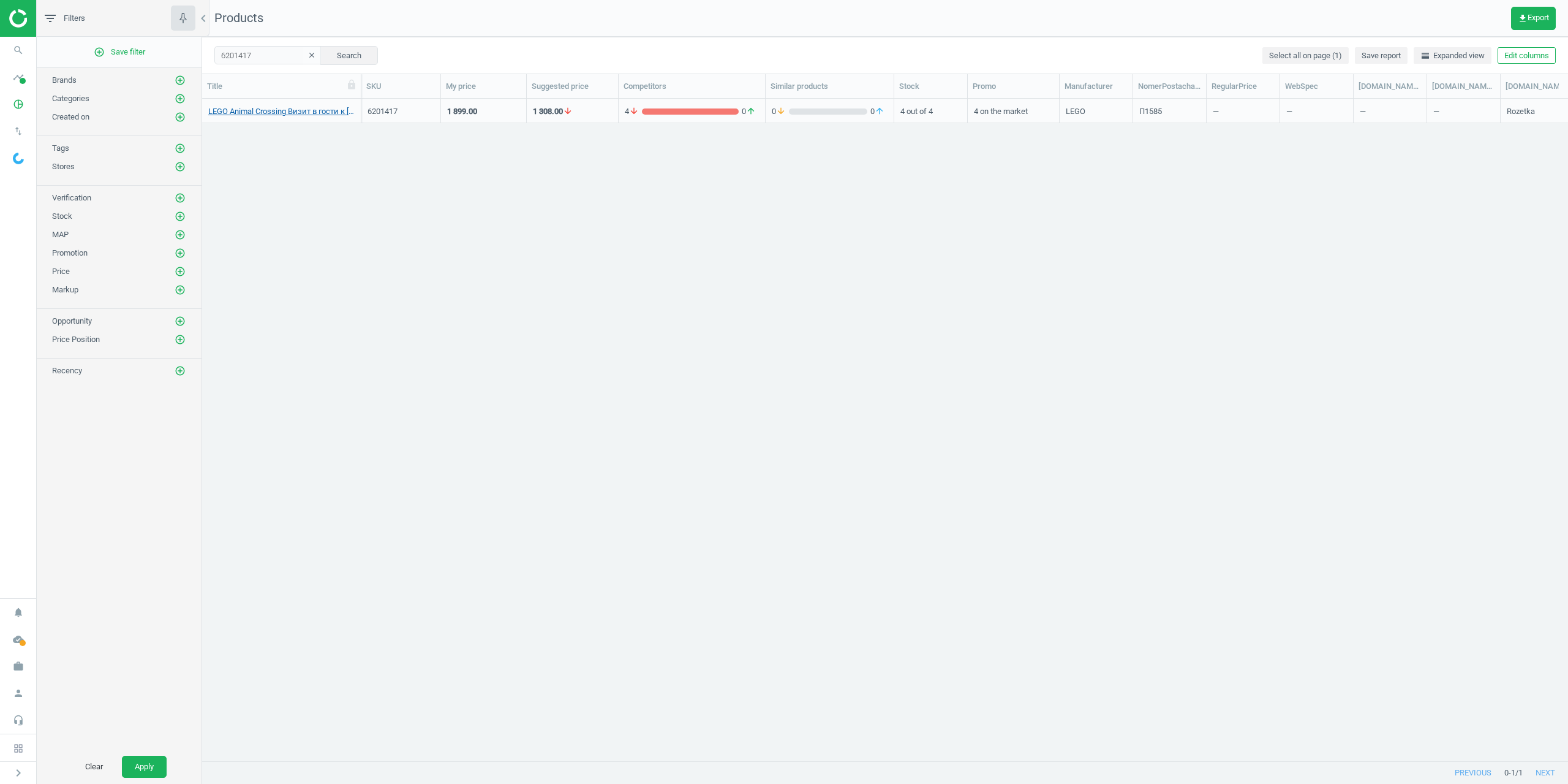
click at [275, 114] on link "LEGO Animal Crossing Визит в гости к Isabelle 77049 77049 TM: LEGO" at bounding box center [281, 111] width 147 height 11
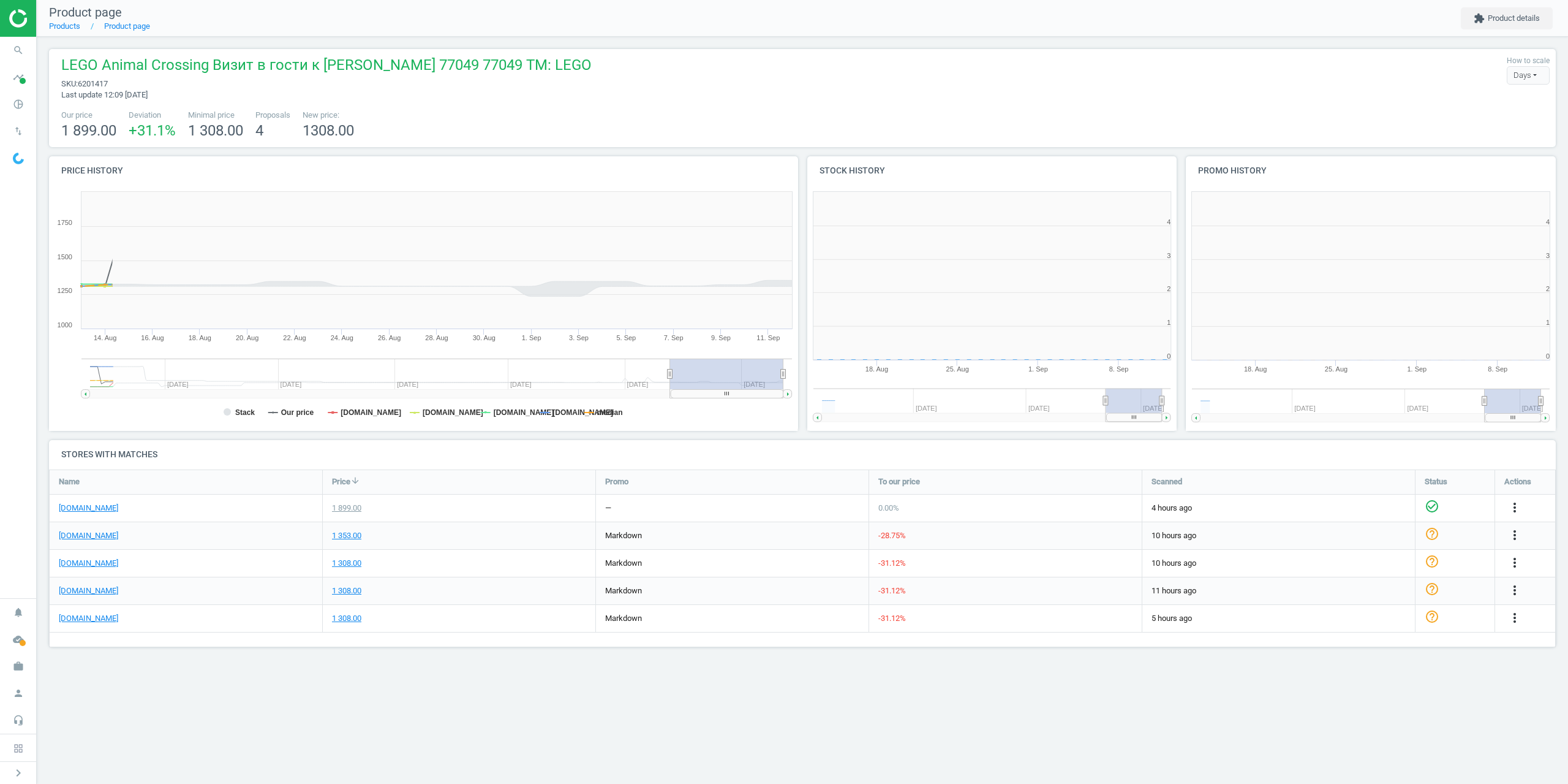
scroll to position [264, 389]
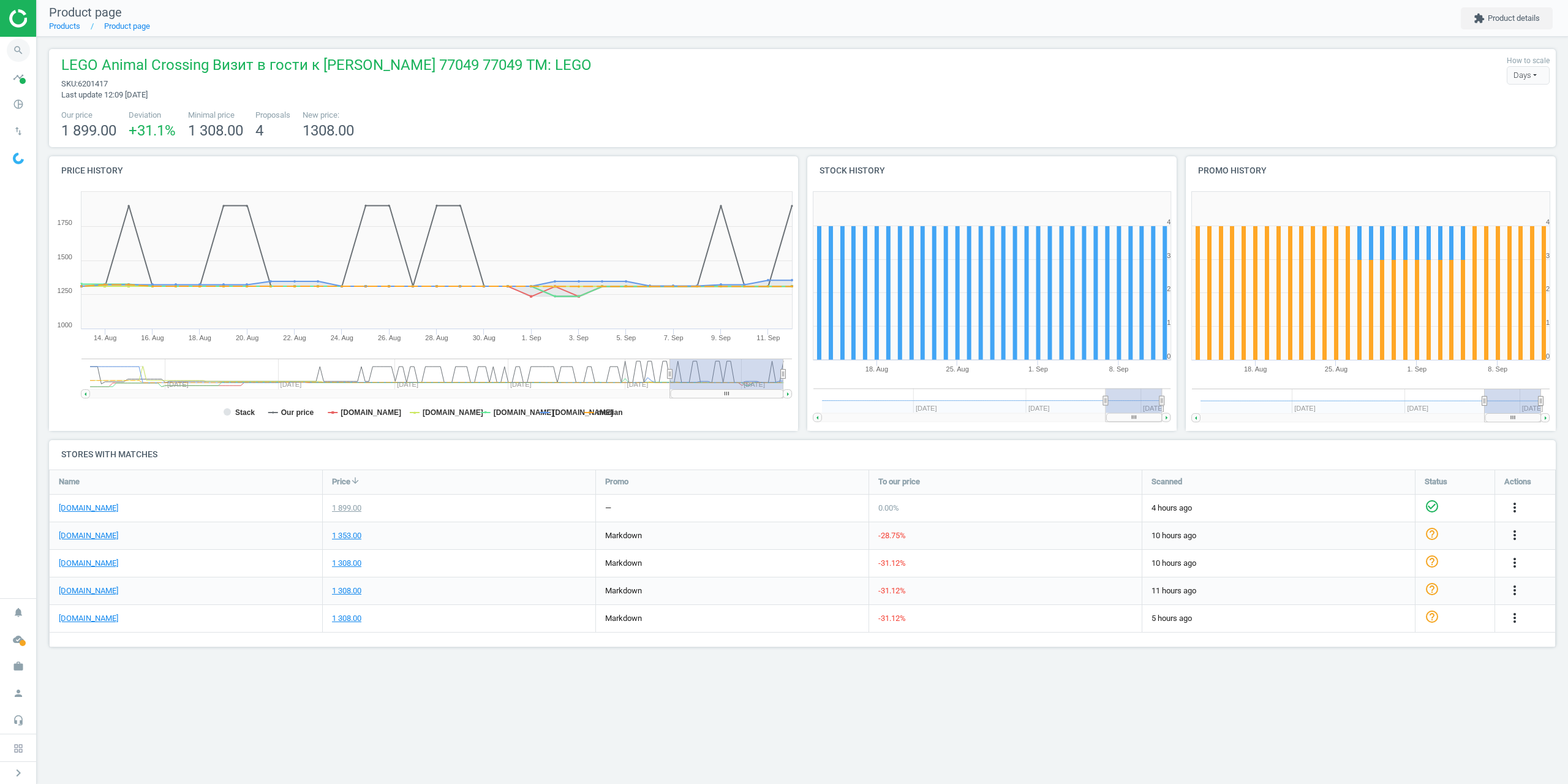
click at [16, 44] on icon "search" at bounding box center [19, 50] width 23 height 24
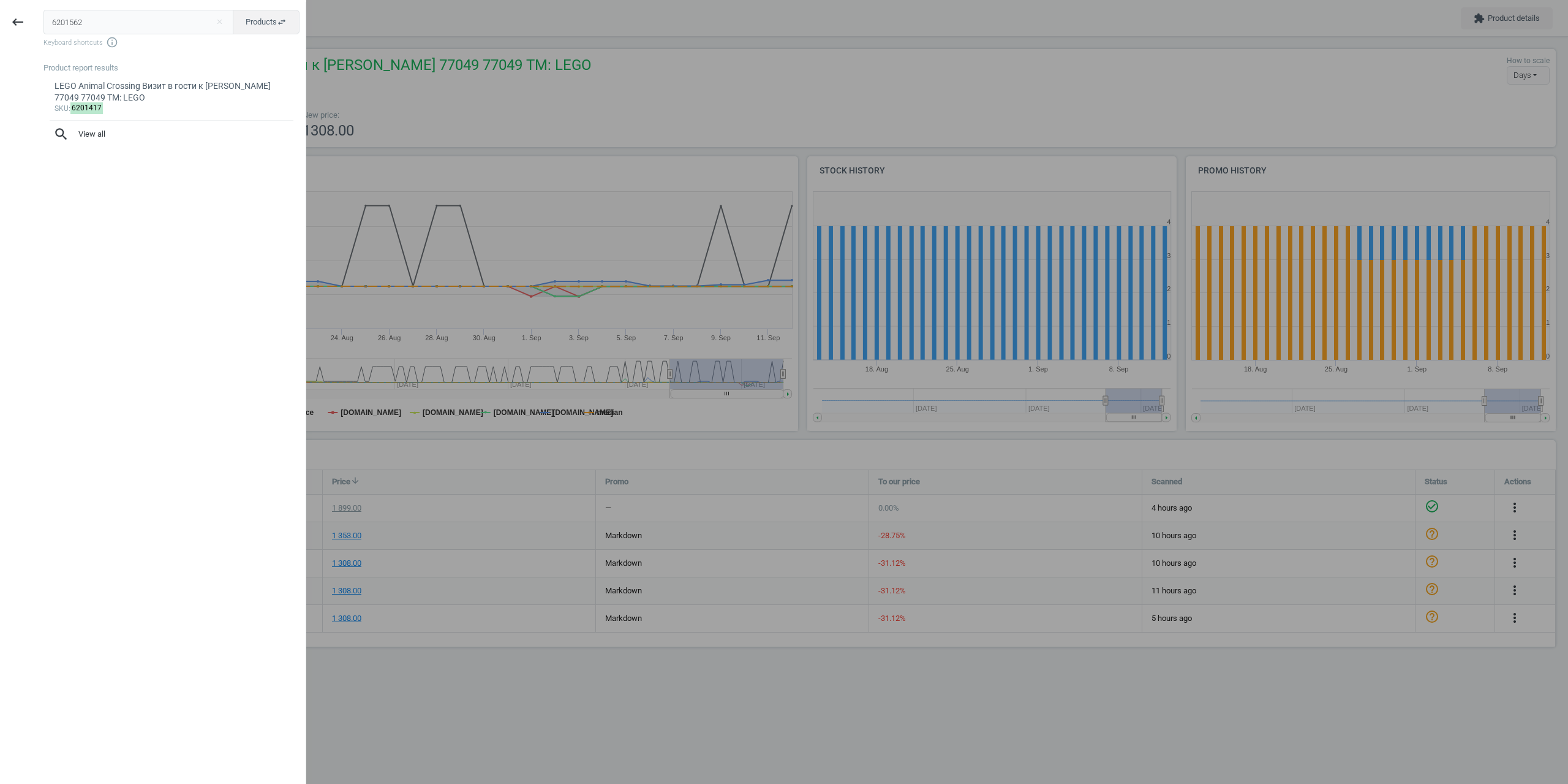
type input "6201562"
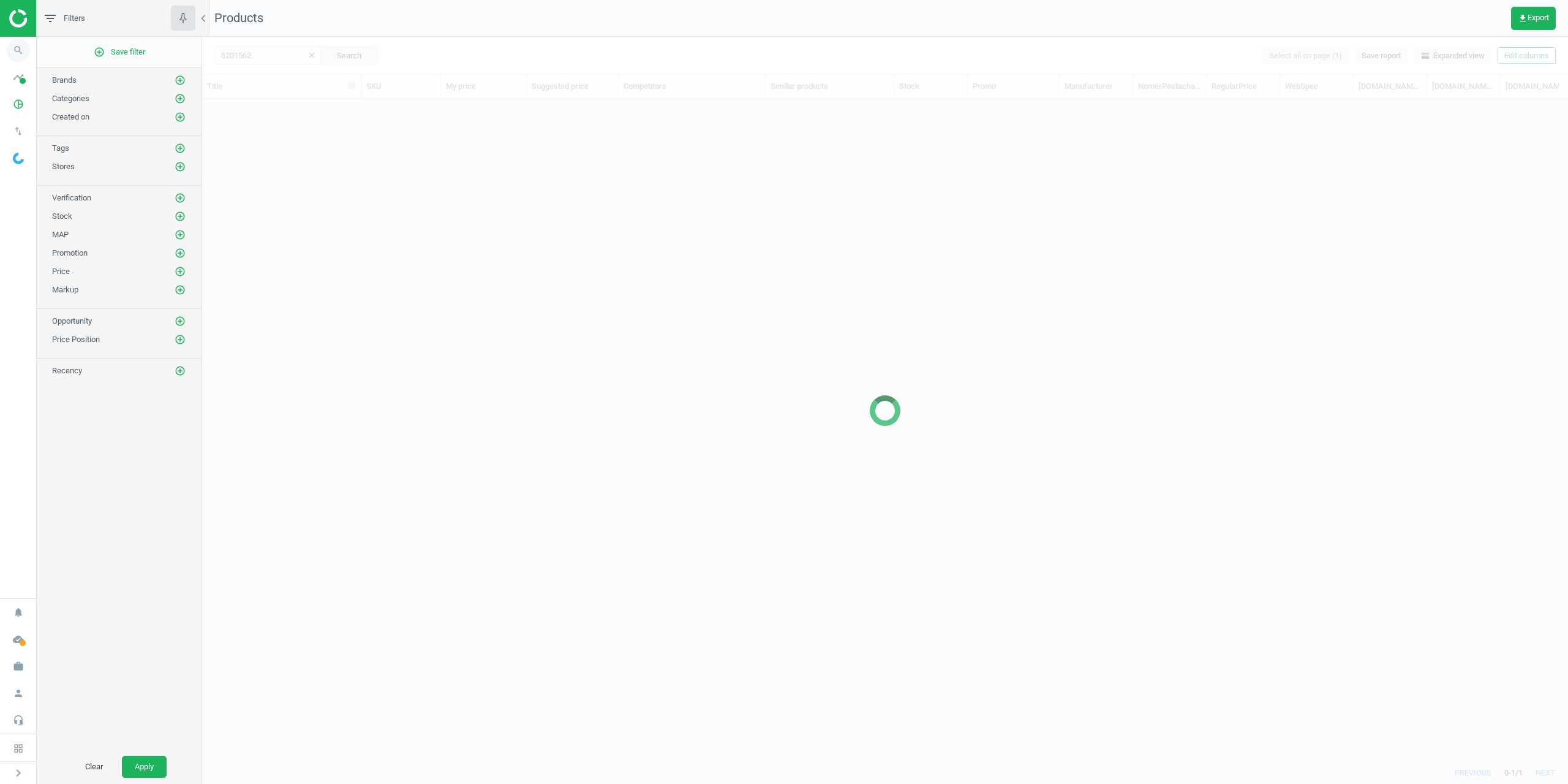
scroll to position [644, 1357]
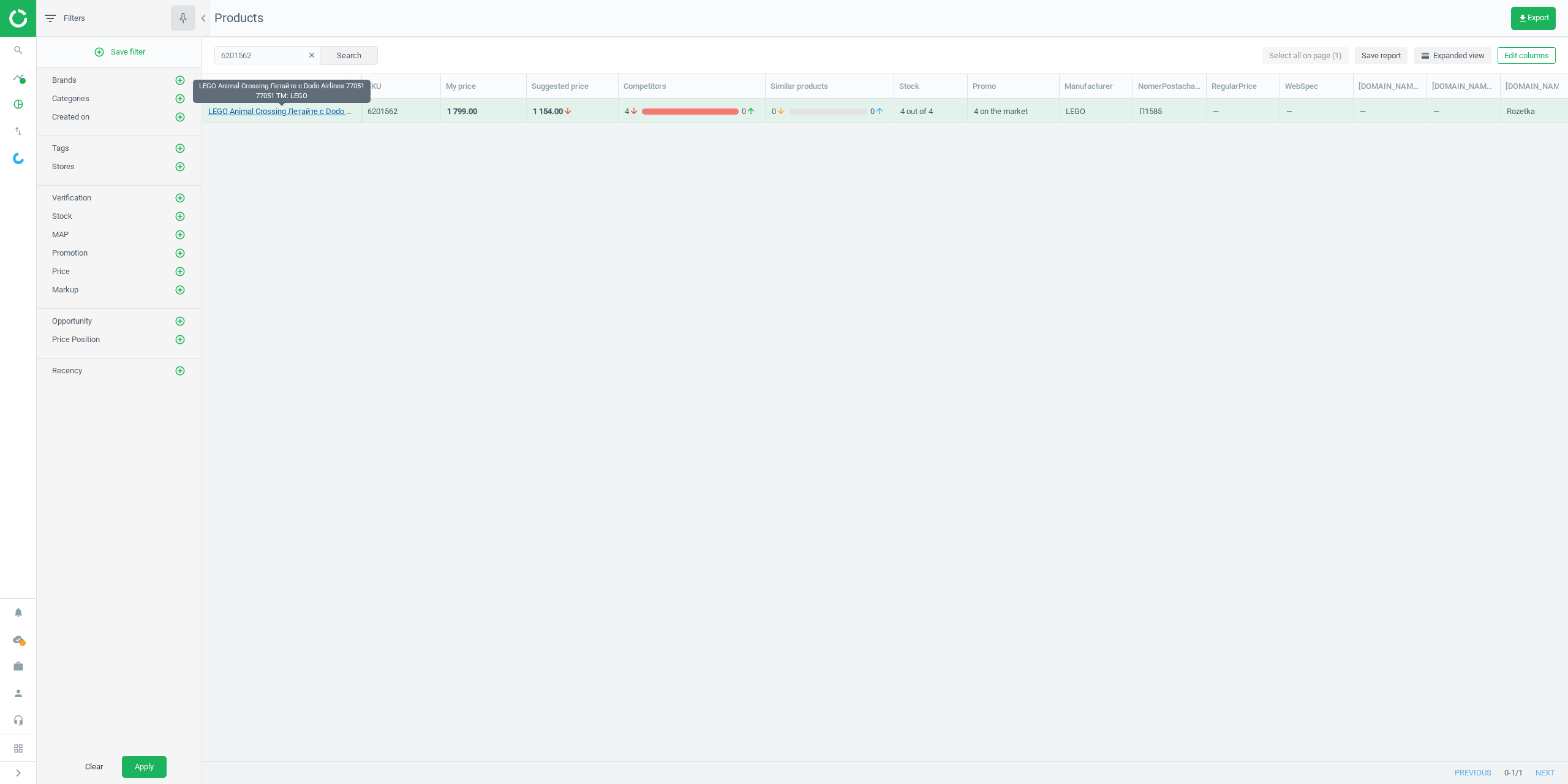
click at [254, 107] on link "LEGO Animal Crossing Летайте с Dodo Airlines 77051 77051 TM: LEGO" at bounding box center [281, 111] width 147 height 11
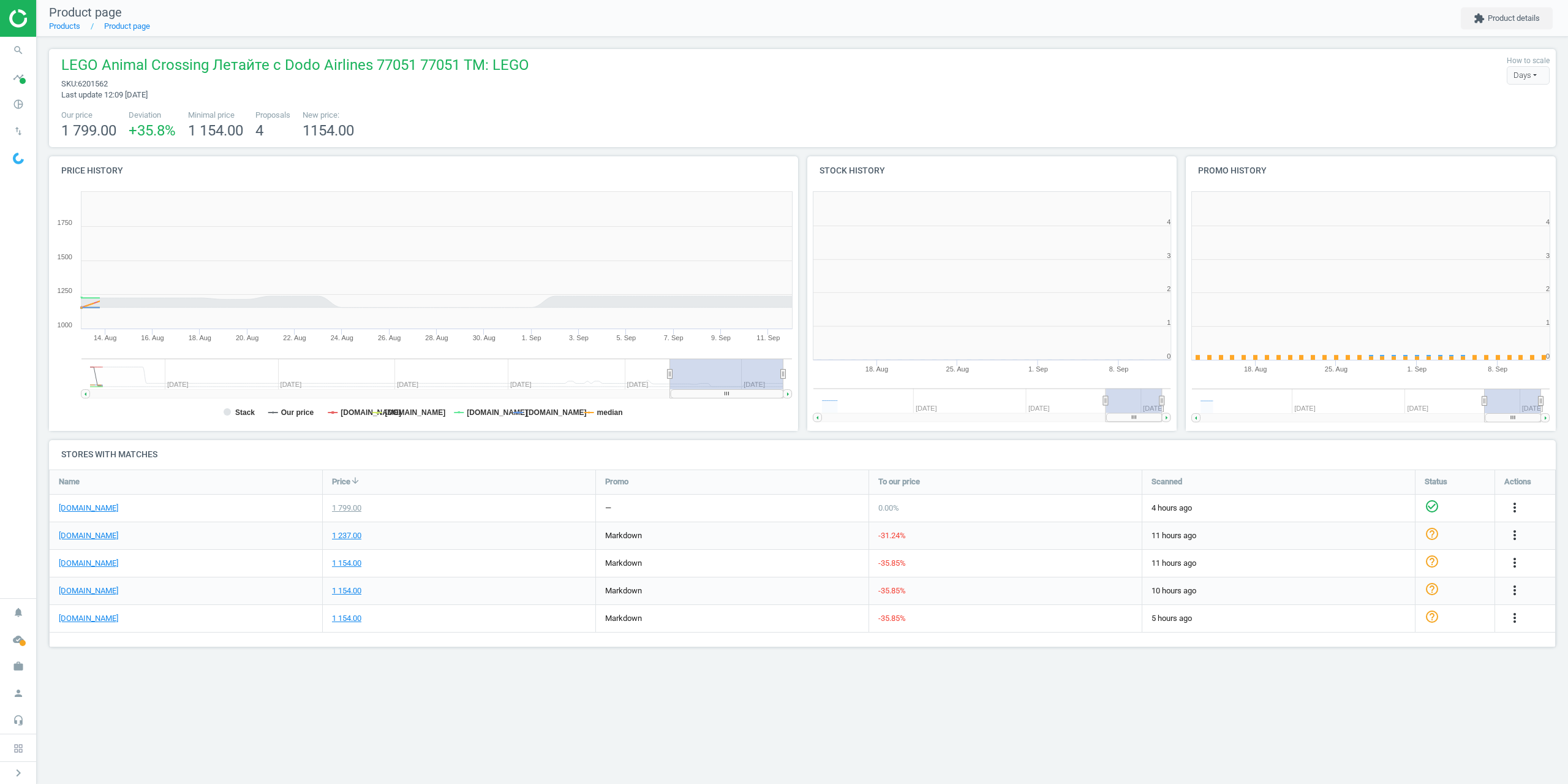
scroll to position [264, 389]
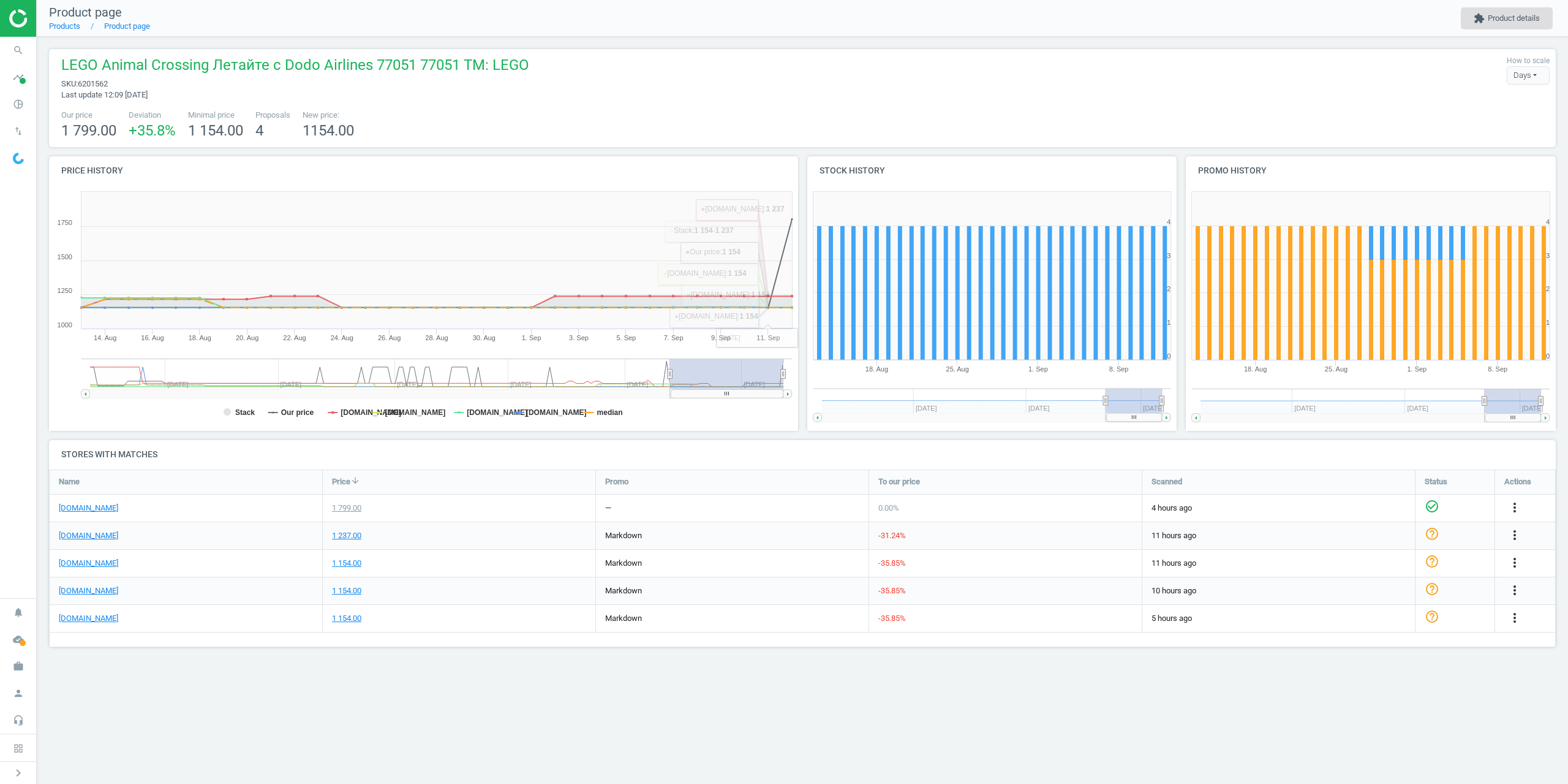
click at [1529, 14] on button "extension Product details" at bounding box center [1506, 19] width 92 height 22
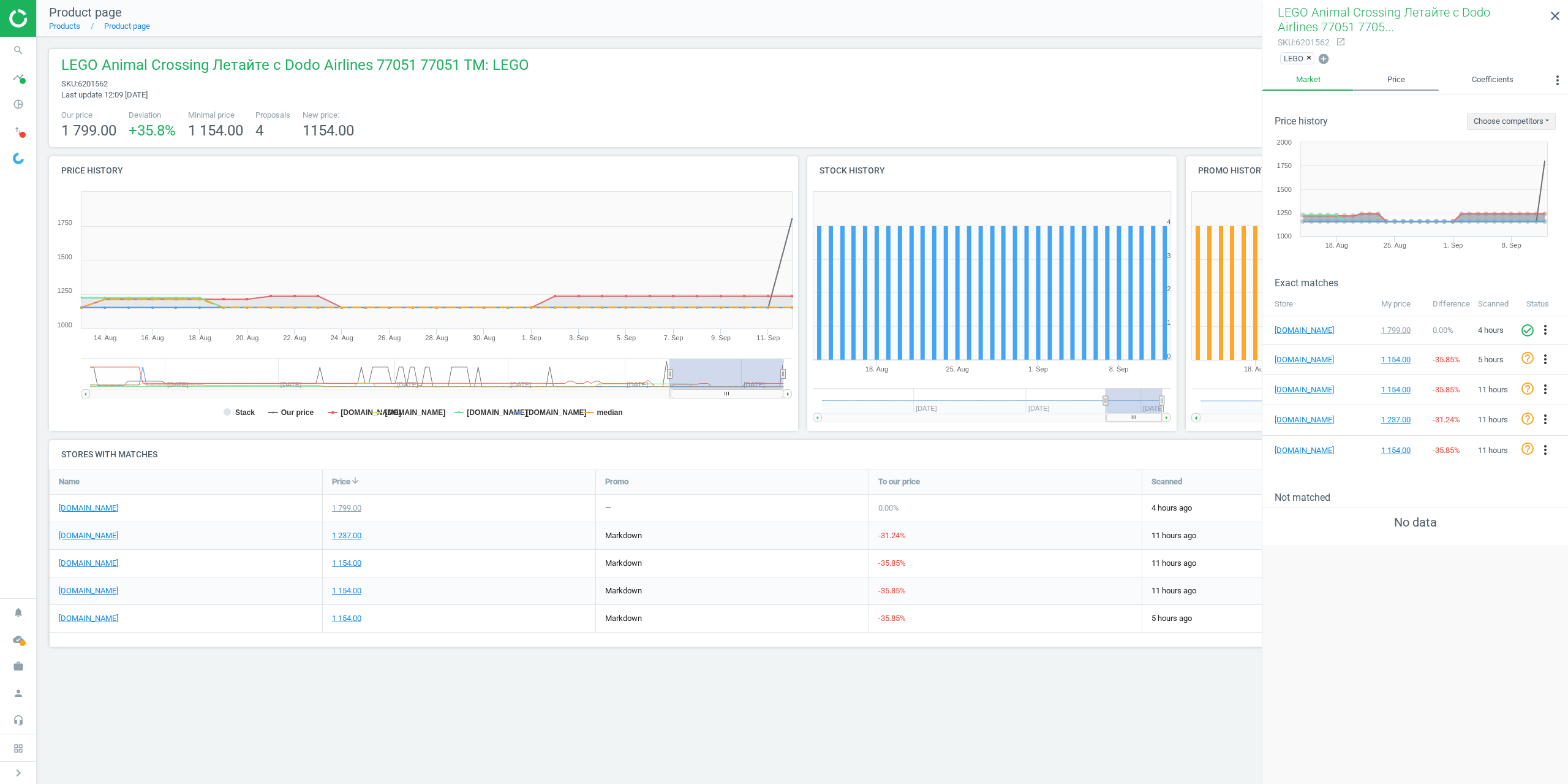
click at [1395, 84] on link "Price" at bounding box center [1396, 80] width 84 height 21
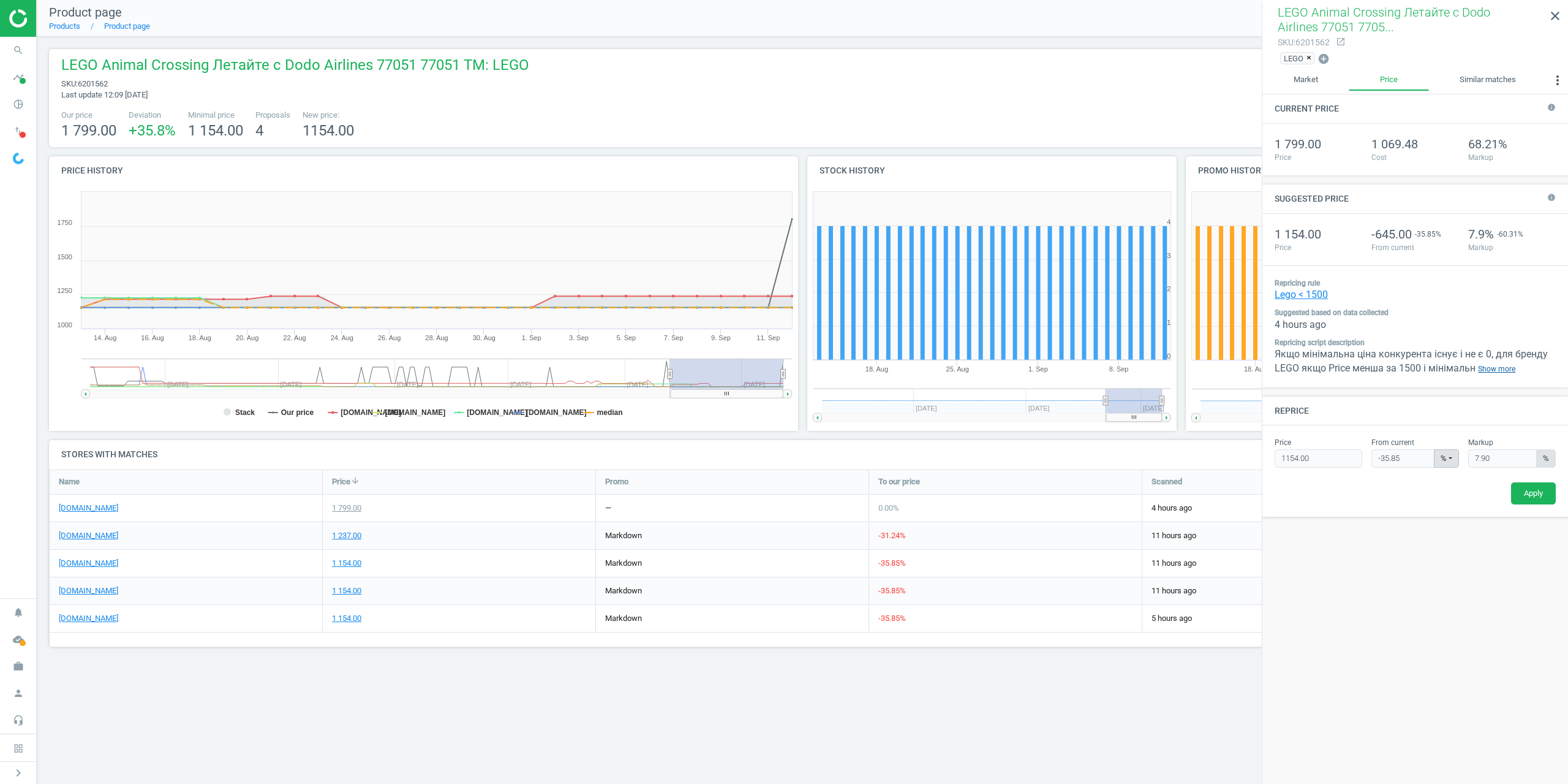
click at [1491, 368] on link "Show more" at bounding box center [1497, 369] width 42 height 14
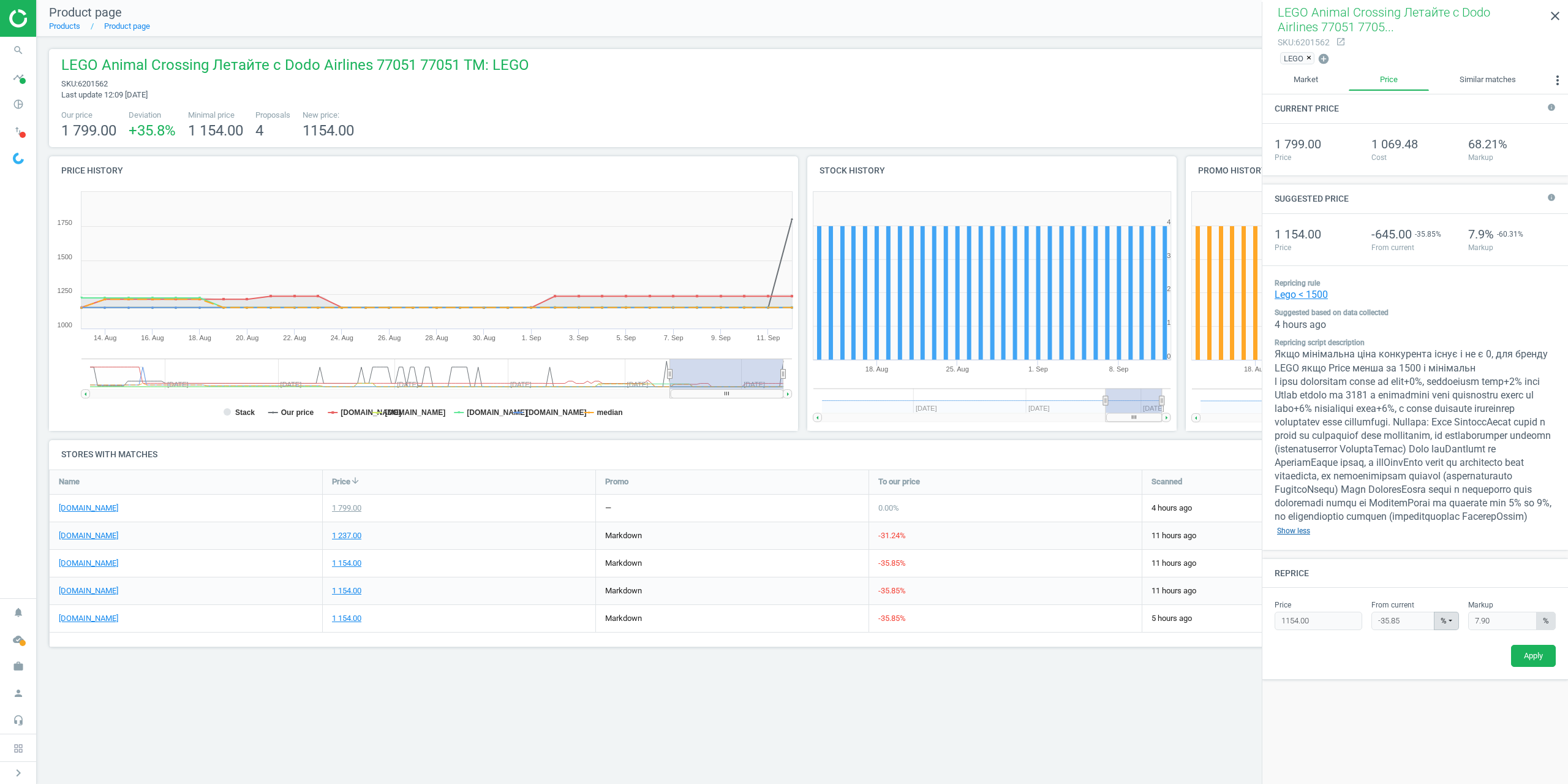
click at [1297, 537] on link "Show less" at bounding box center [1294, 531] width 38 height 14
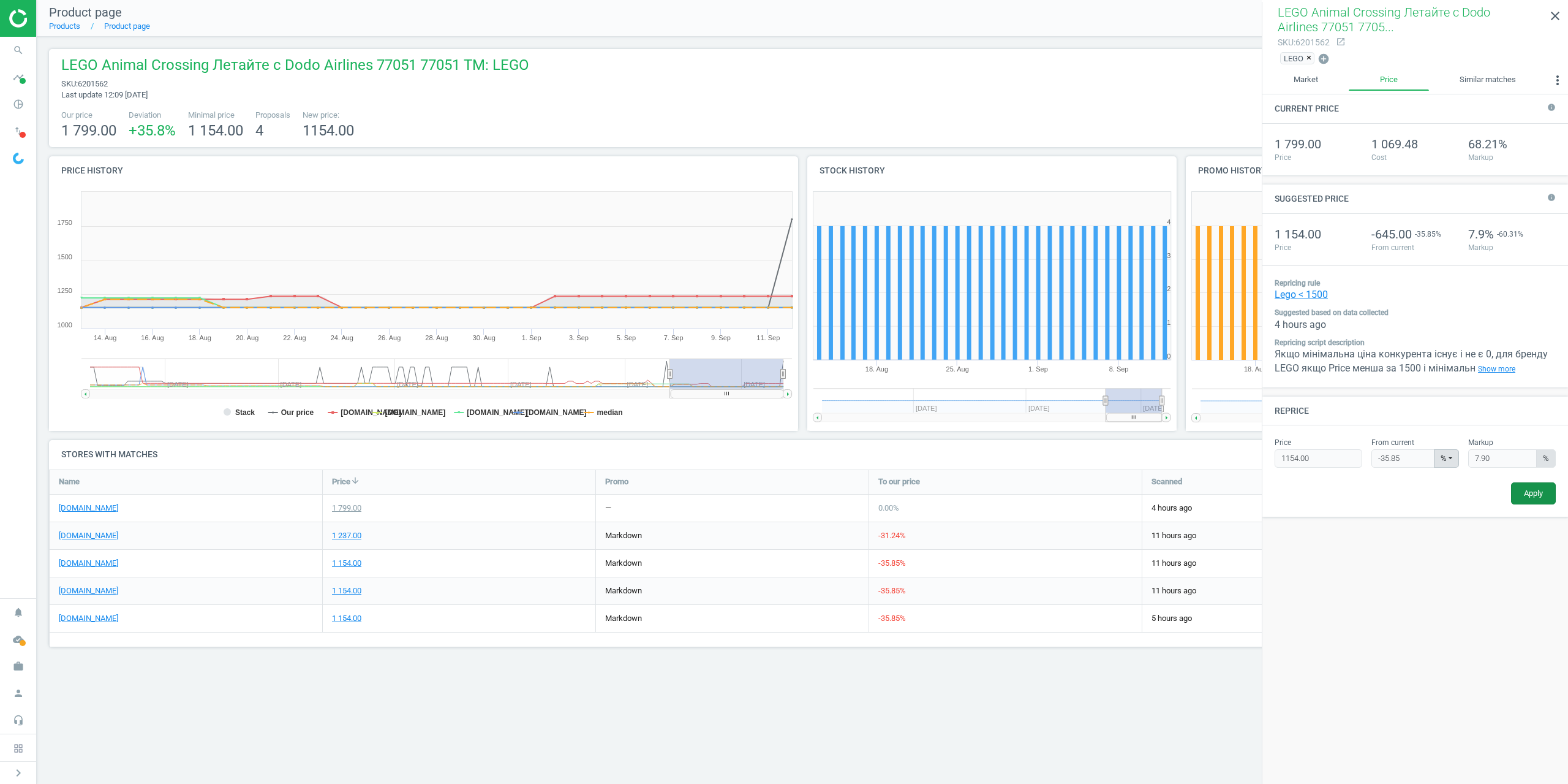
click at [1539, 496] on button "Apply" at bounding box center [1533, 494] width 45 height 22
click at [1562, 22] on icon "close" at bounding box center [1555, 15] width 15 height 15
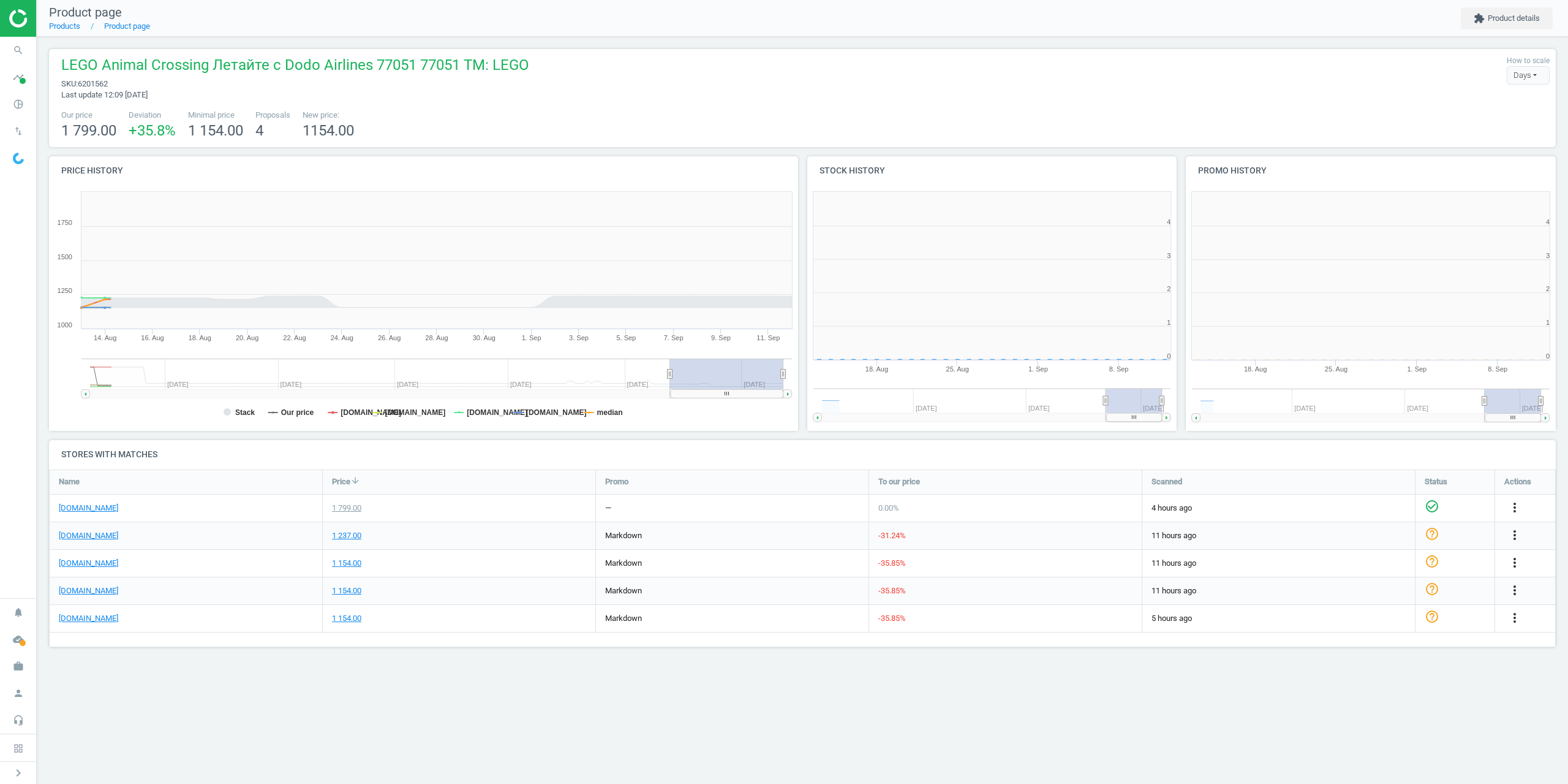
scroll to position [264, 389]
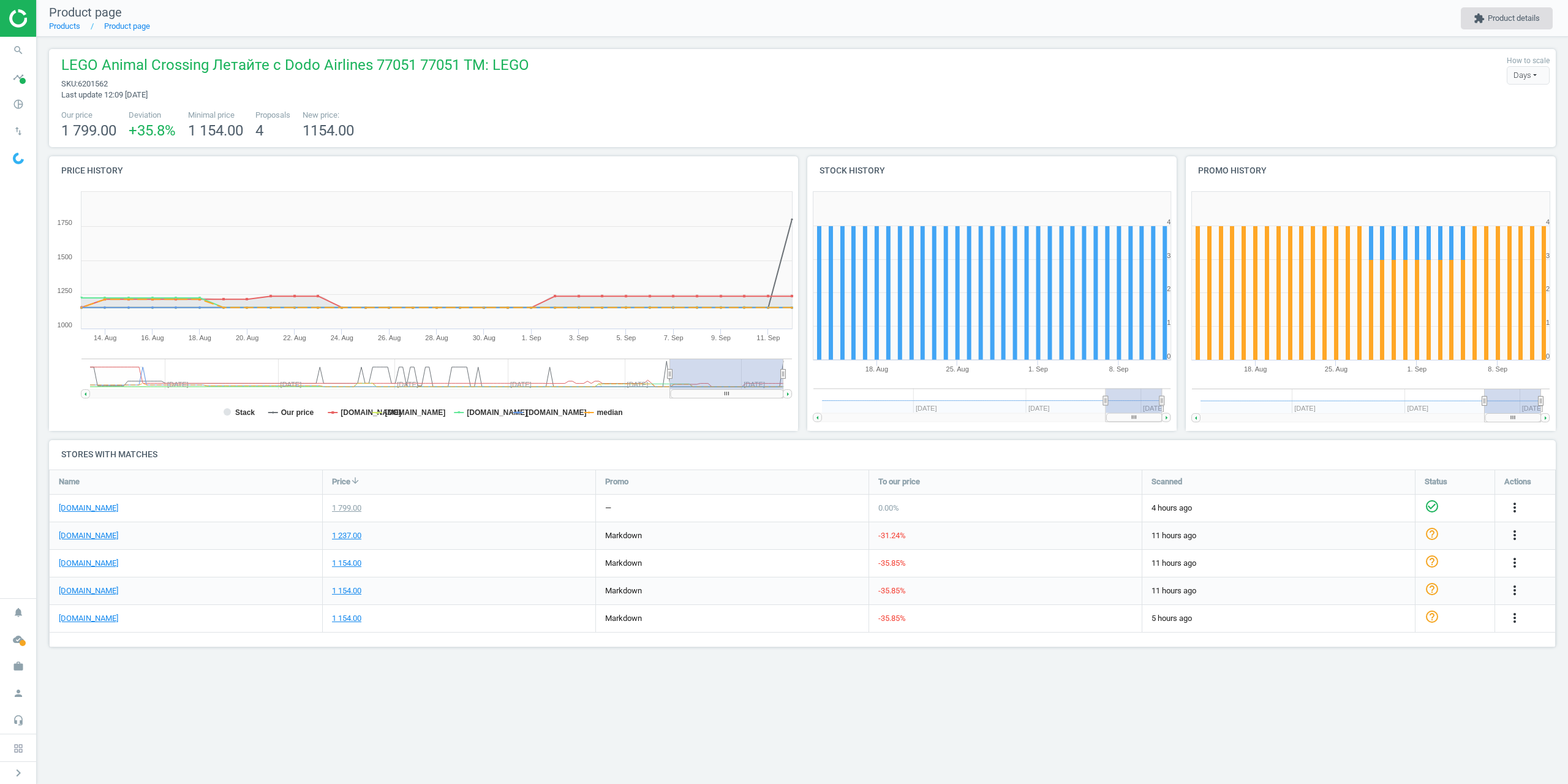
click at [1498, 21] on button "extension Product details" at bounding box center [1506, 19] width 92 height 22
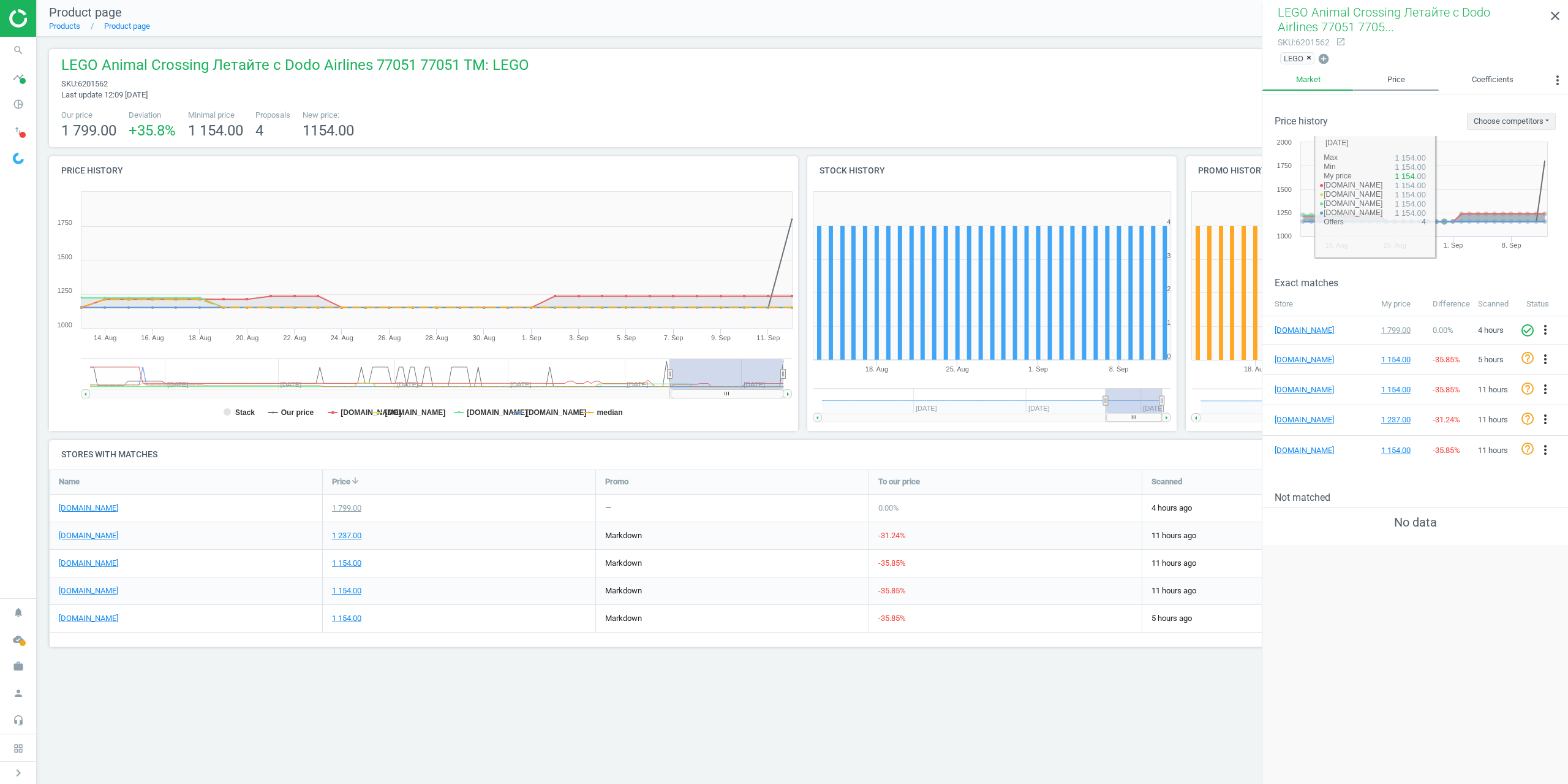
click at [1399, 84] on link "Price" at bounding box center [1396, 80] width 84 height 21
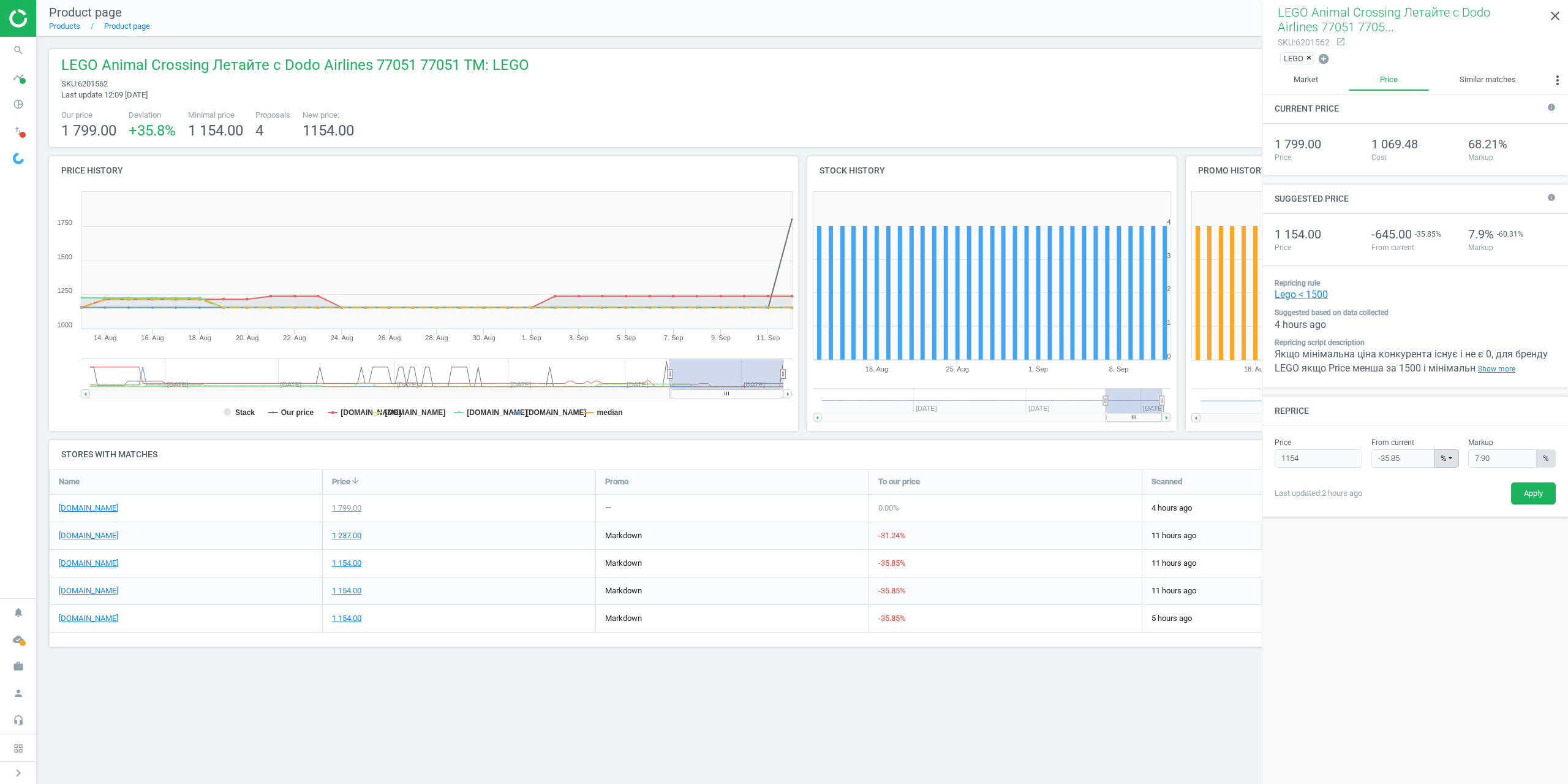
click at [84, 84] on span "6201562" at bounding box center [93, 83] width 30 height 9
copy span "6201562"
click at [1558, 14] on icon "close" at bounding box center [1555, 15] width 15 height 15
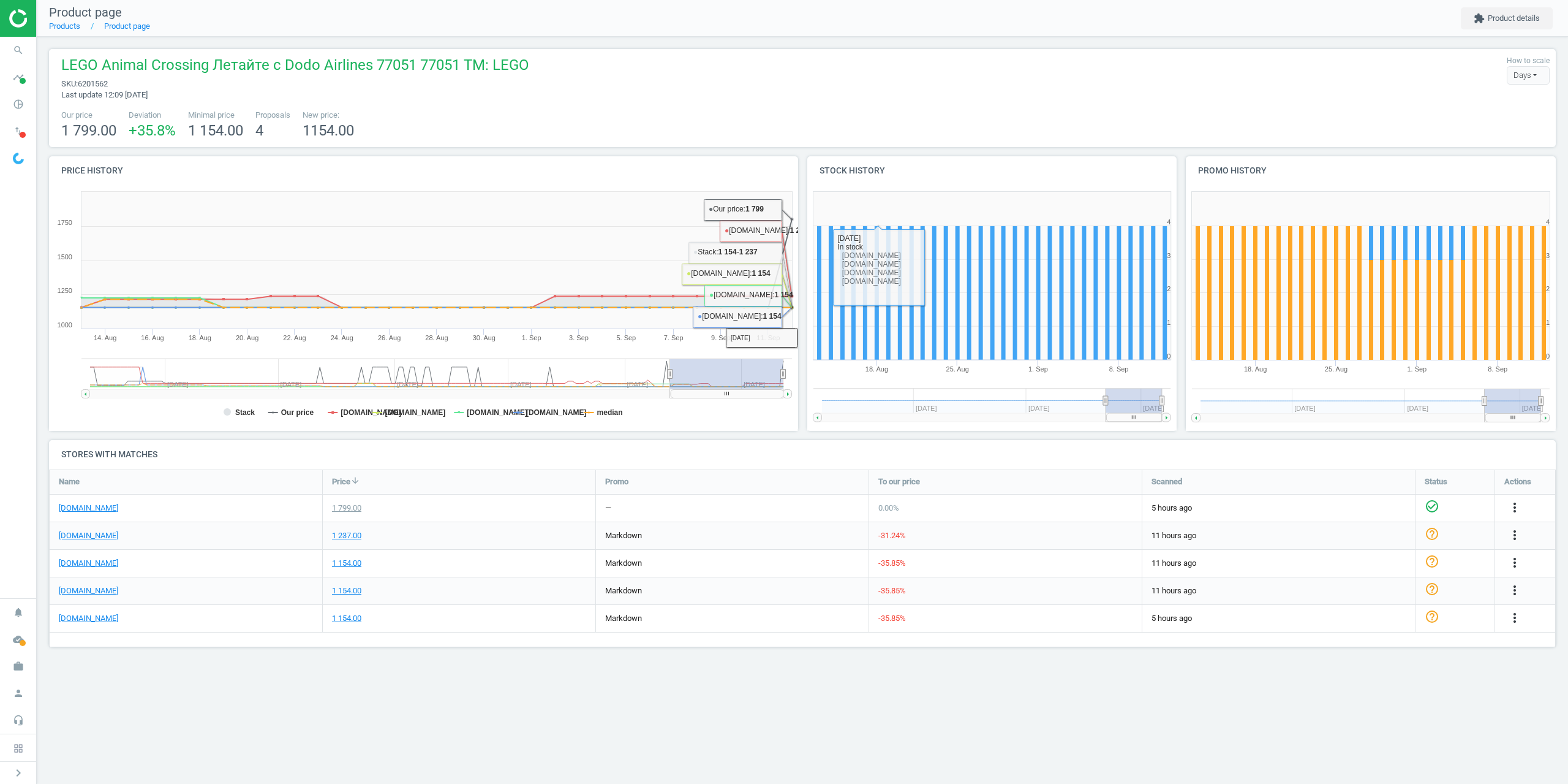
click at [350, 512] on div "1 799.00" at bounding box center [346, 508] width 30 height 11
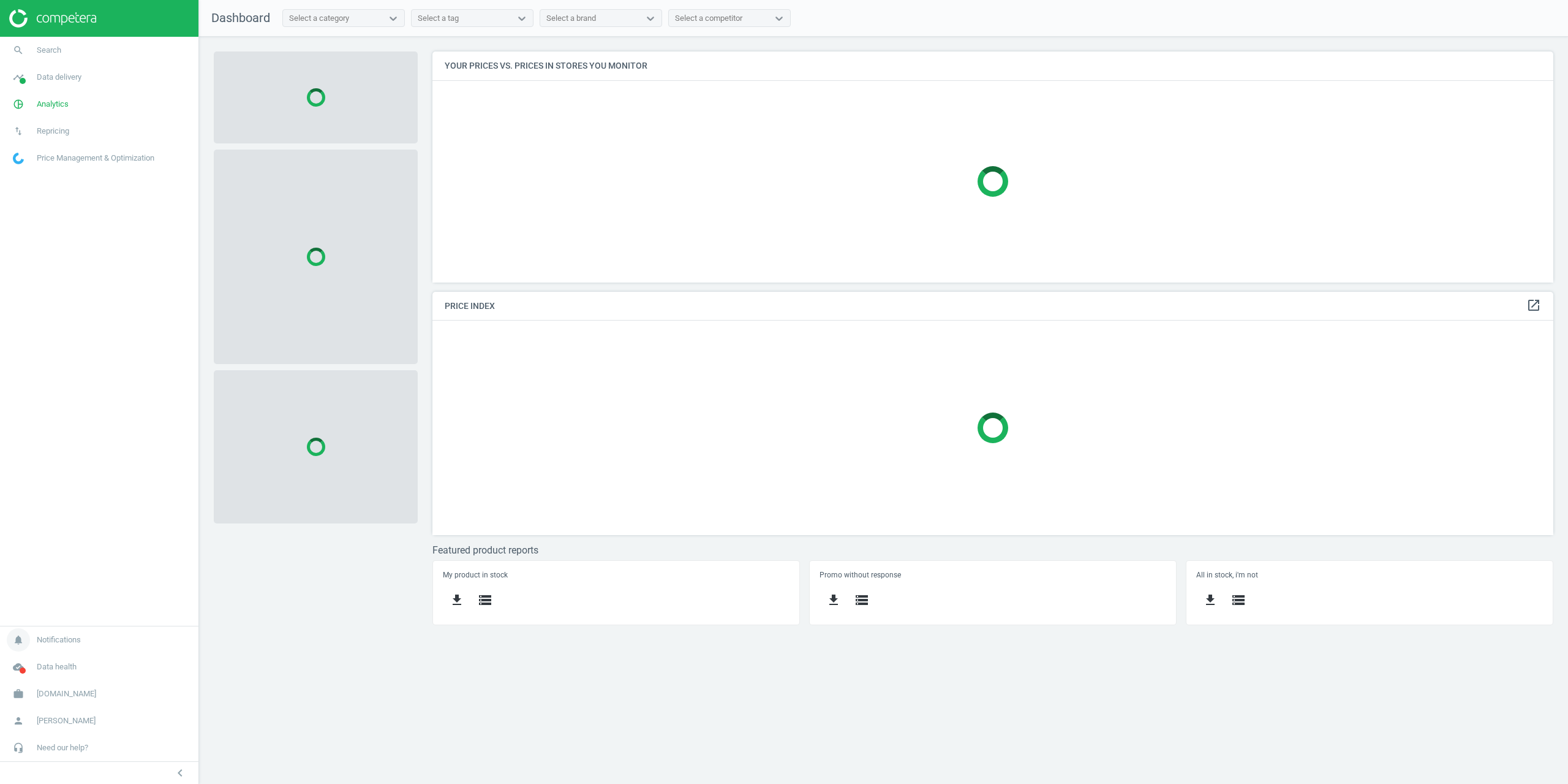
scroll to position [250, 1140]
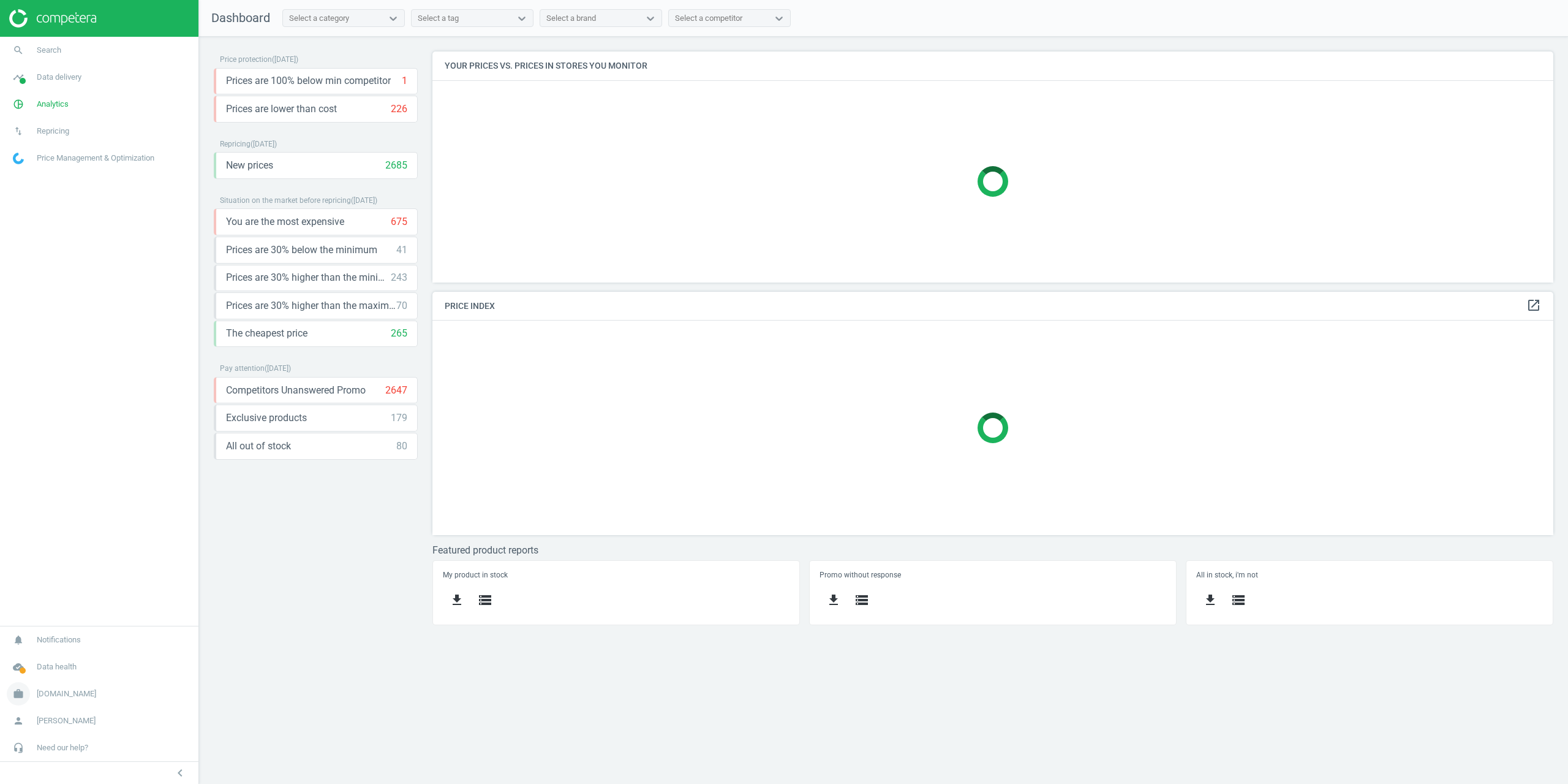
click at [61, 689] on span "[DOMAIN_NAME]" at bounding box center [66, 694] width 59 height 11
click at [50, 678] on span "Campaign settings" at bounding box center [44, 676] width 60 height 10
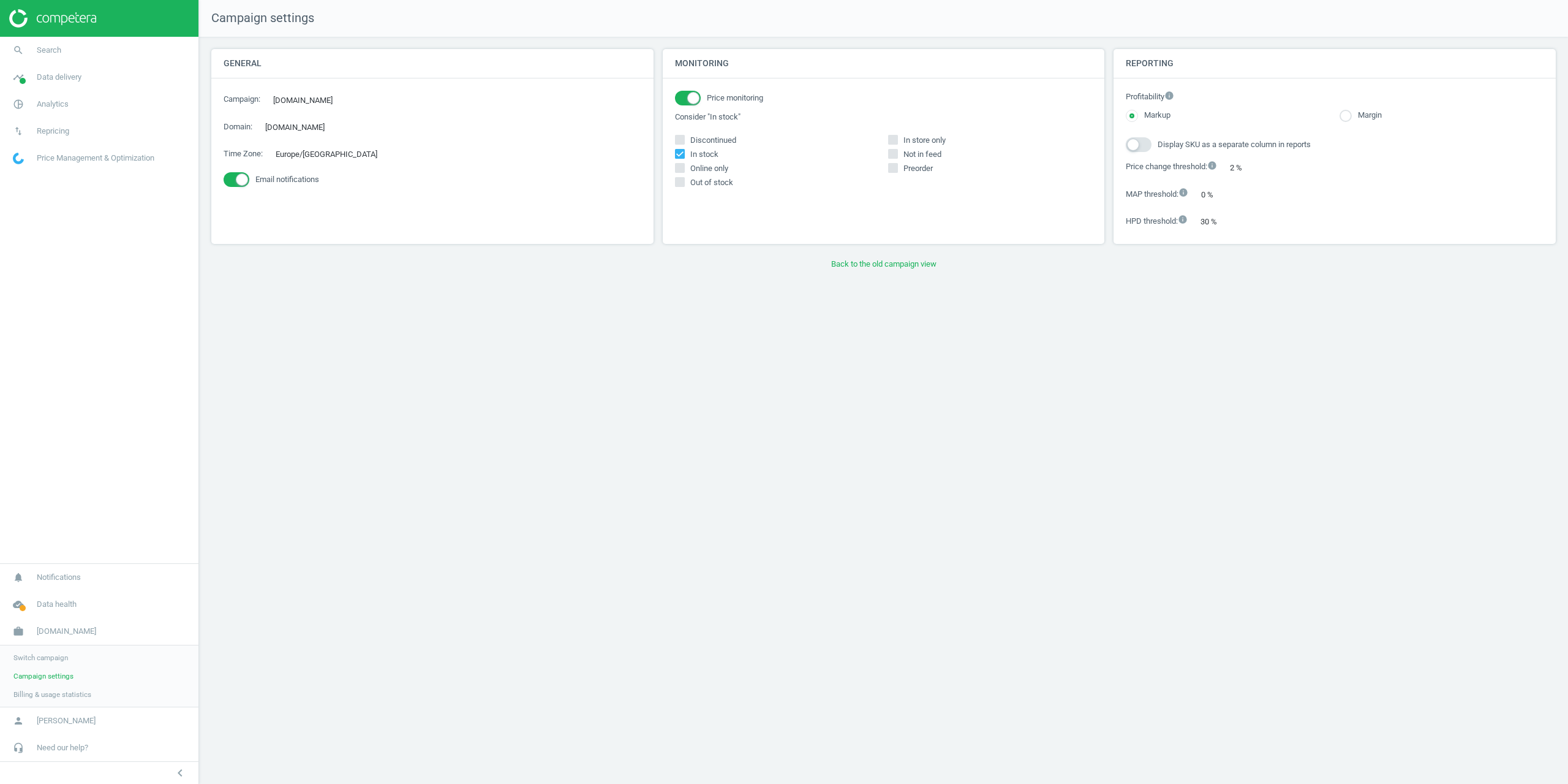
click at [898, 250] on div "Monitoring Price monitoring Consider "In stock" Discontinued In stock In store …" at bounding box center [883, 151] width 451 height 204
click at [894, 262] on button "Back to the old campaign view" at bounding box center [884, 264] width 1345 height 22
click at [586, 386] on div "Campaign settings General Campaign : [DOMAIN_NAME] edit Domain : [DOMAIN_NAME] …" at bounding box center [883, 392] width 1369 height 784
